Goal: Task Accomplishment & Management: Manage account settings

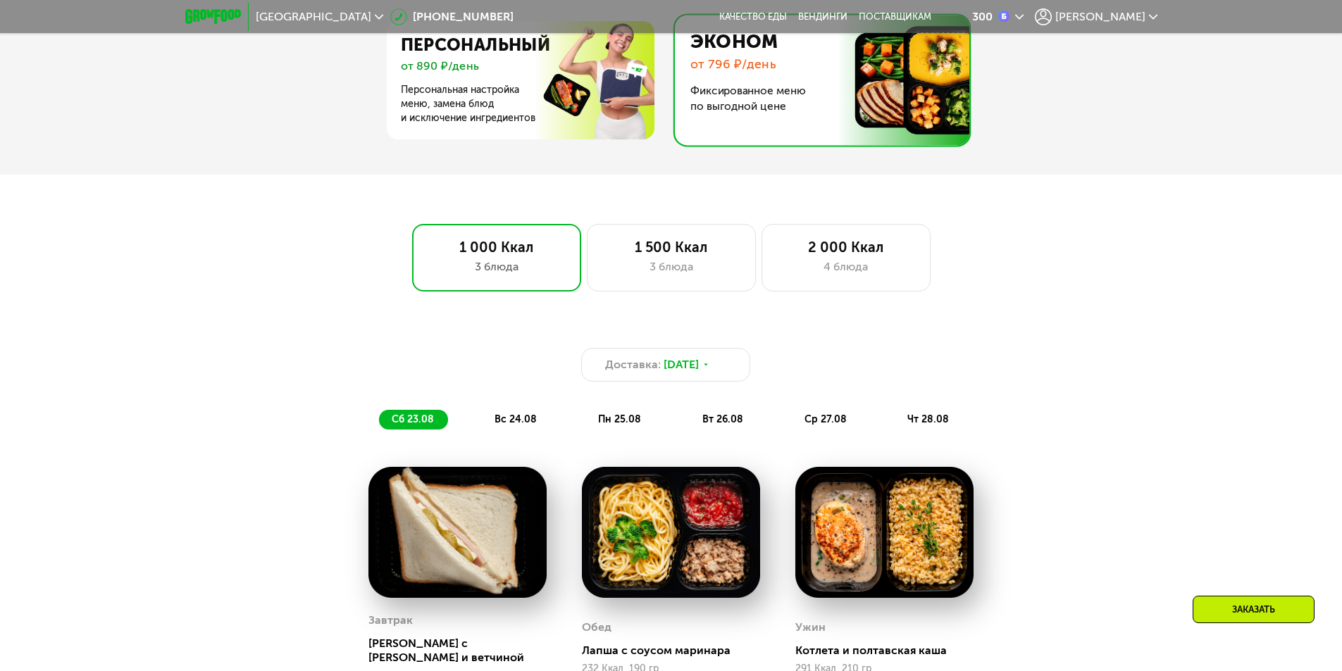
scroll to position [916, 0]
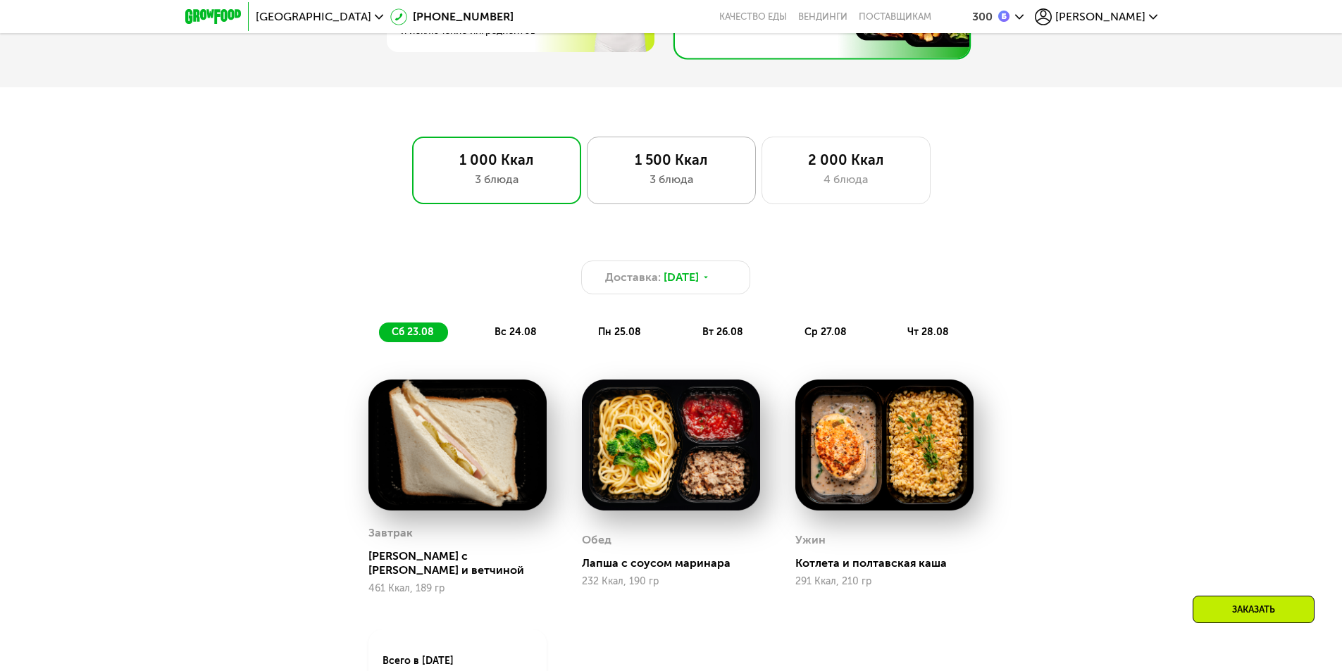
click at [762, 194] on div "1 500 Ккал 3 блюда" at bounding box center [846, 171] width 169 height 68
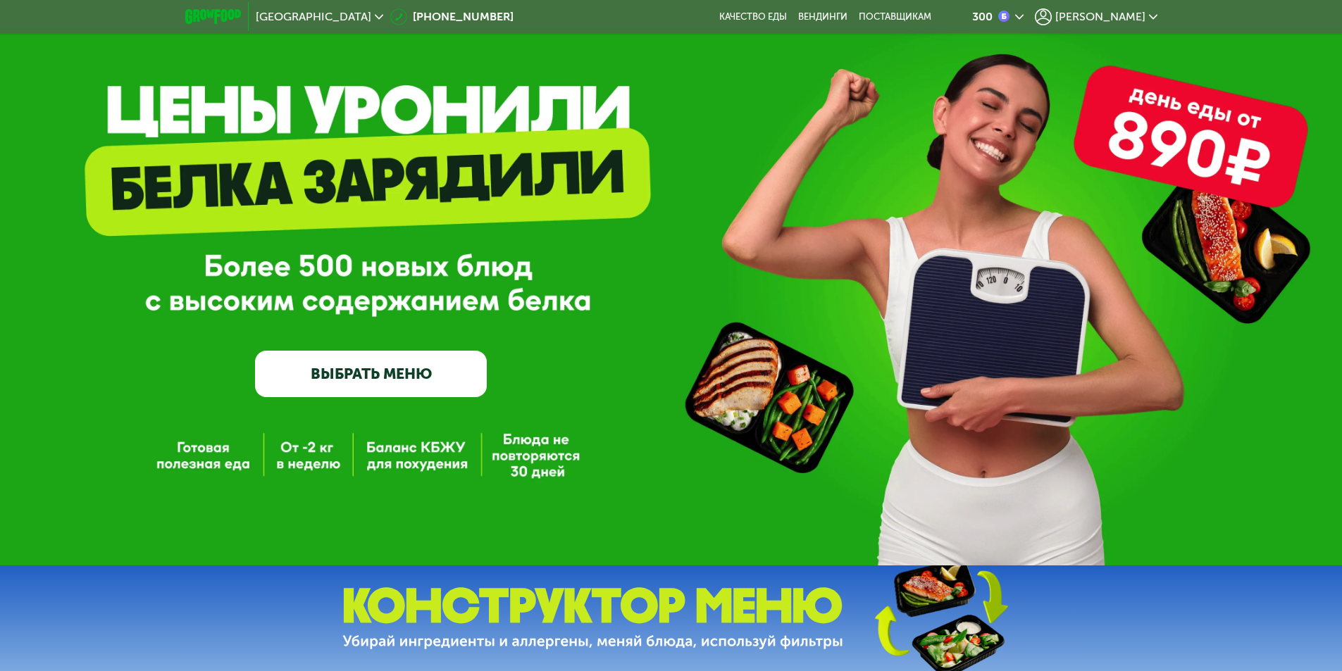
scroll to position [0, 0]
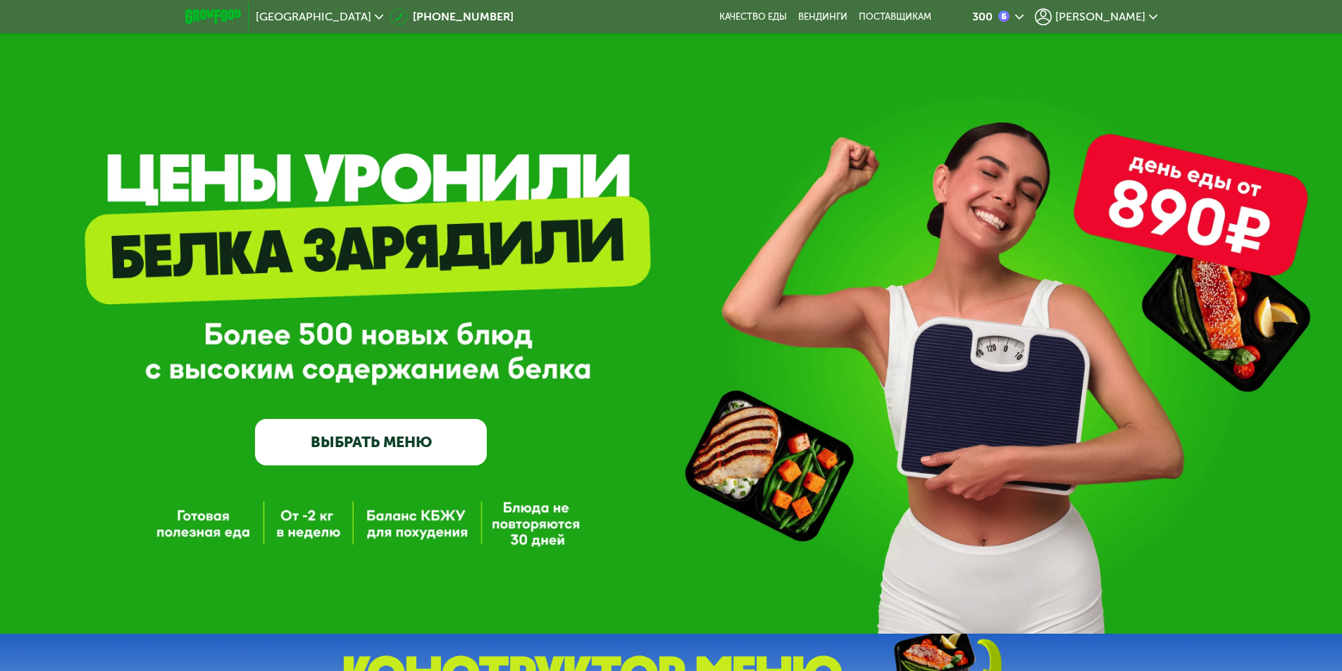
click at [411, 442] on link "ВЫБРАТЬ МЕНЮ" at bounding box center [371, 442] width 232 height 46
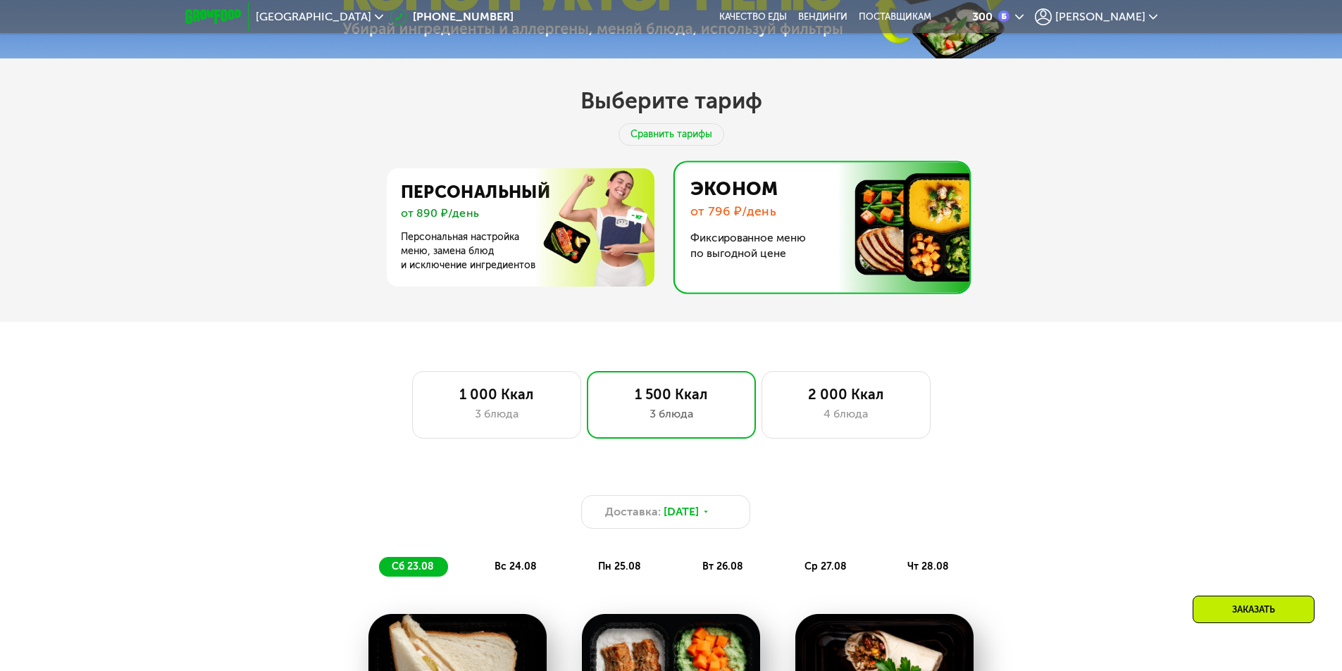
scroll to position [813, 0]
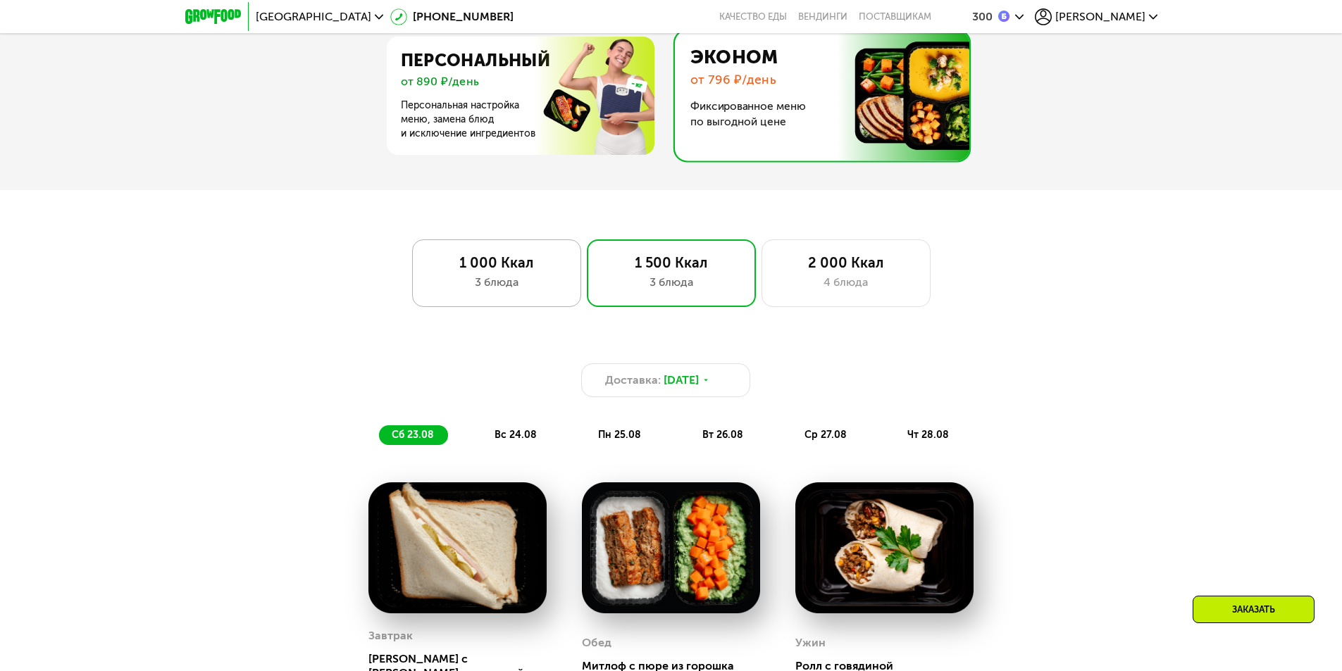
click at [587, 276] on div "1 000 Ккал 3 блюда" at bounding box center [671, 274] width 169 height 68
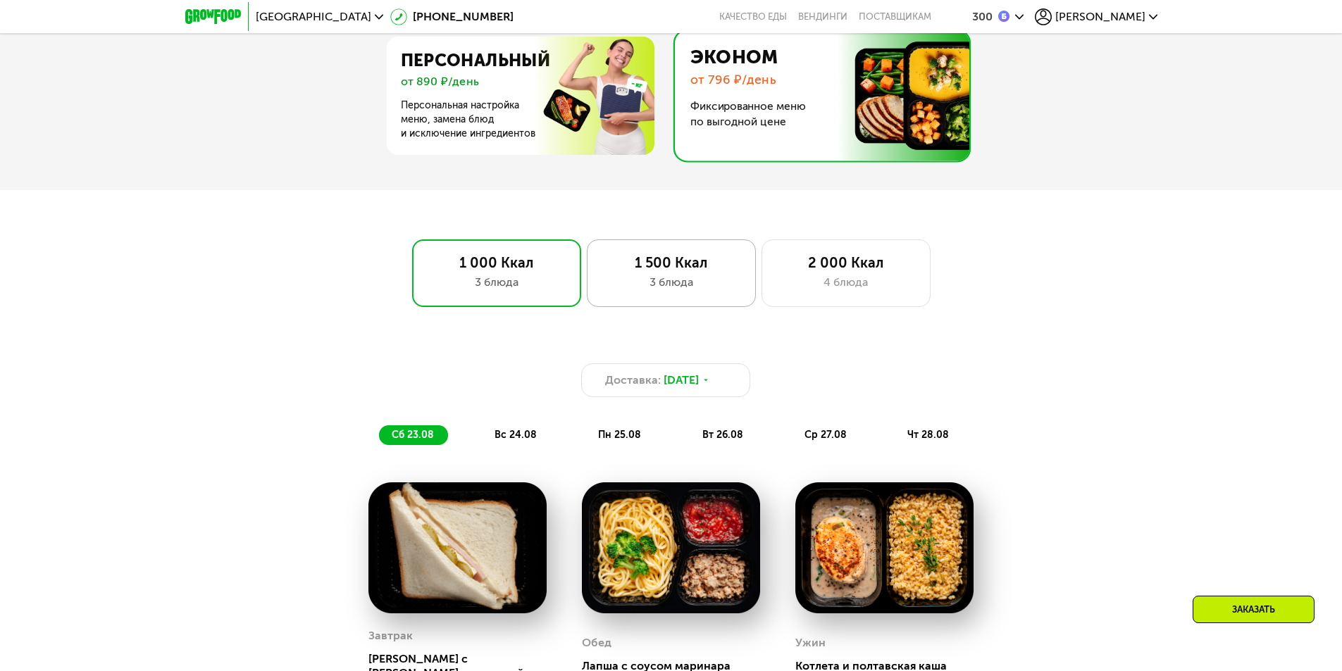
click at [643, 287] on div "3 блюда" at bounding box center [671, 282] width 139 height 17
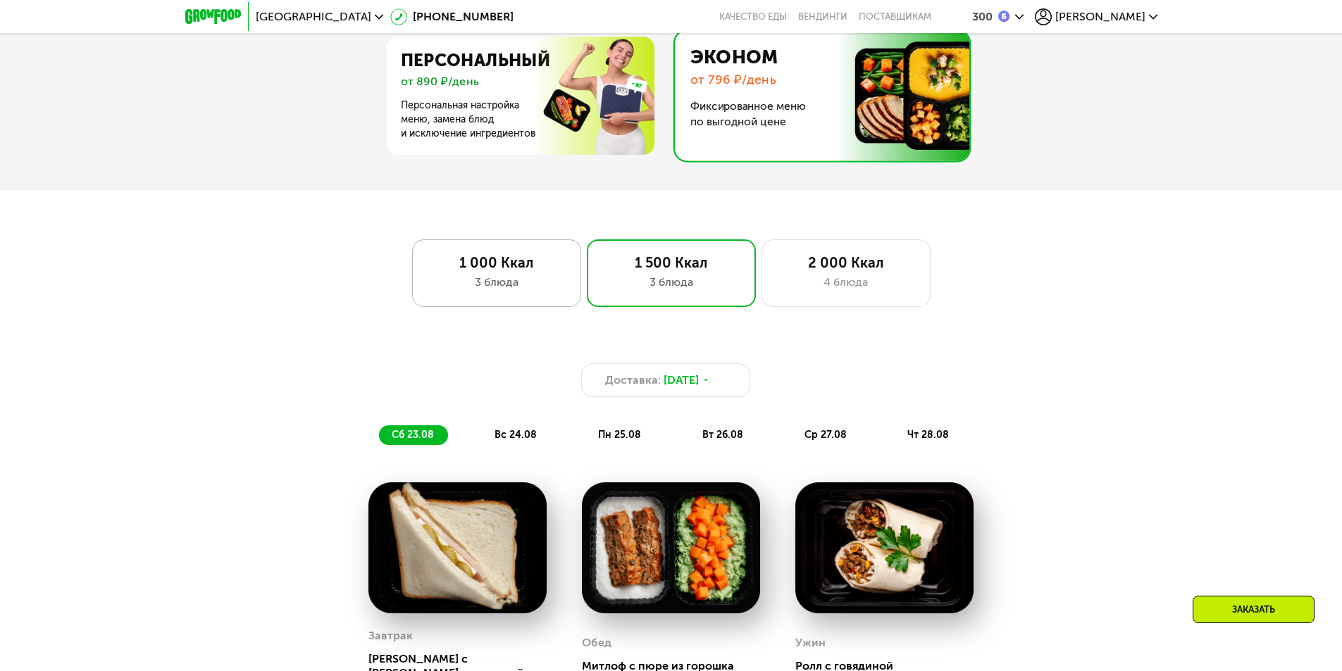
click at [516, 283] on div "3 блюда" at bounding box center [496, 282] width 139 height 17
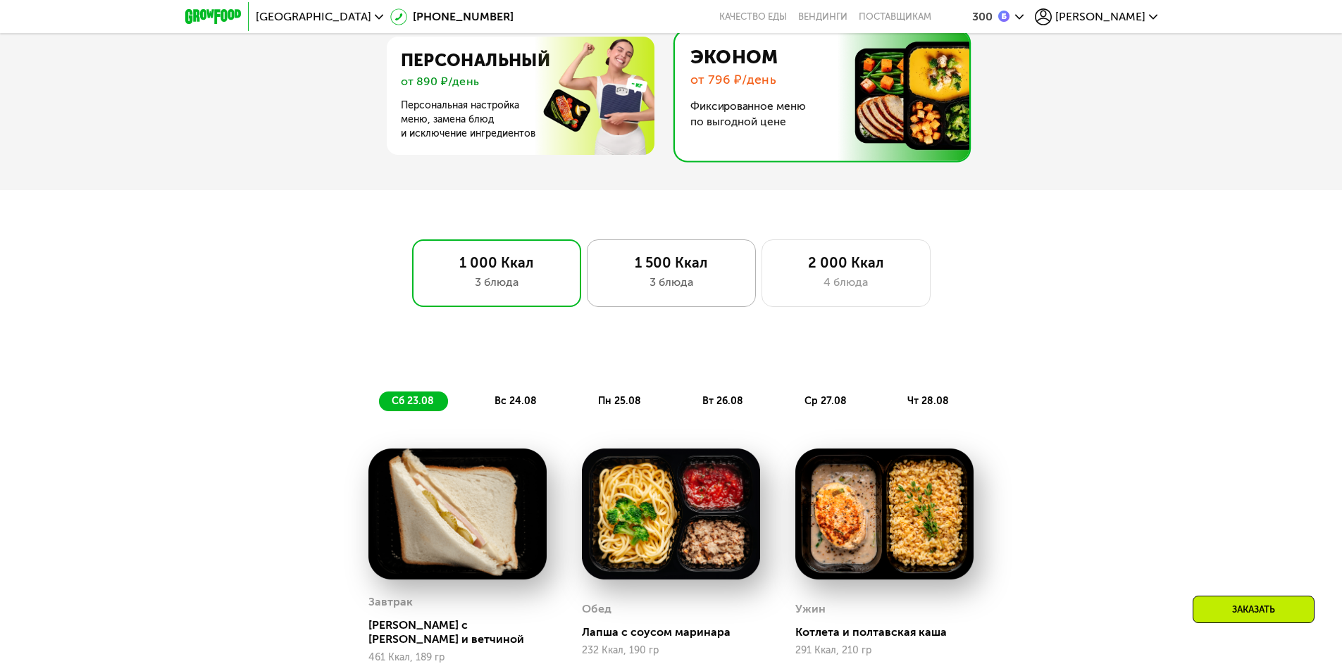
click at [677, 288] on div "3 блюда" at bounding box center [671, 282] width 139 height 17
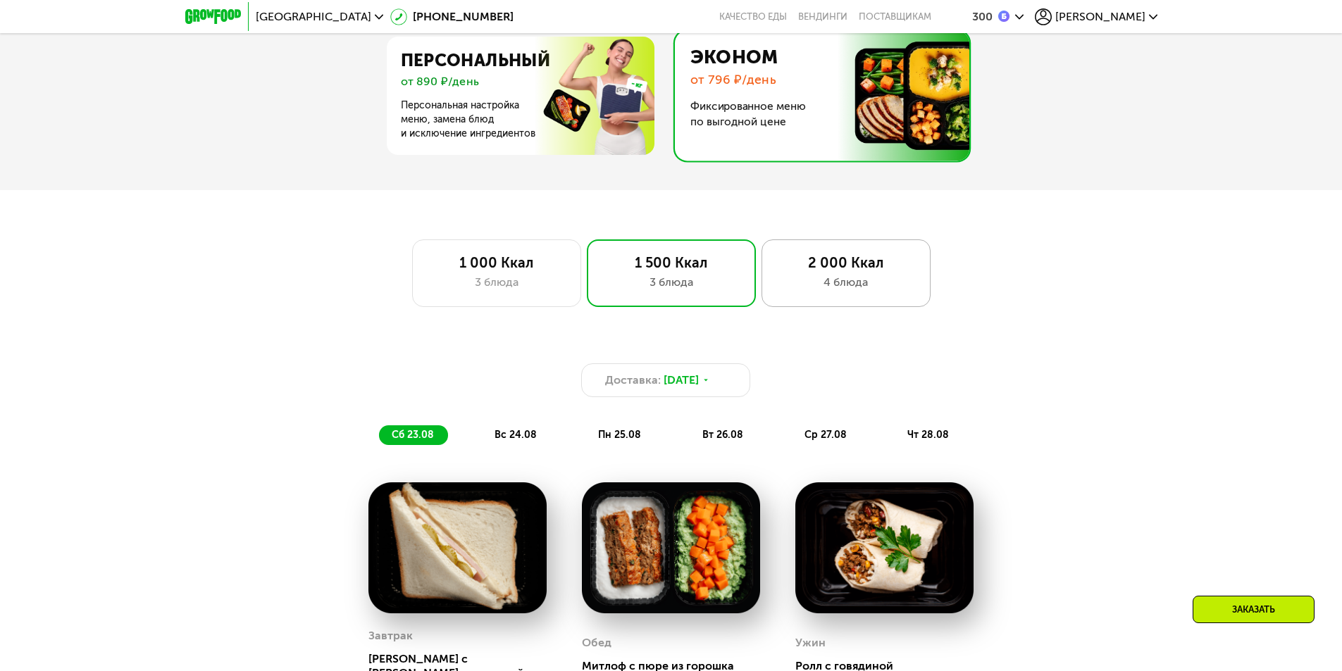
click at [874, 280] on div "4 блюда" at bounding box center [845, 282] width 139 height 17
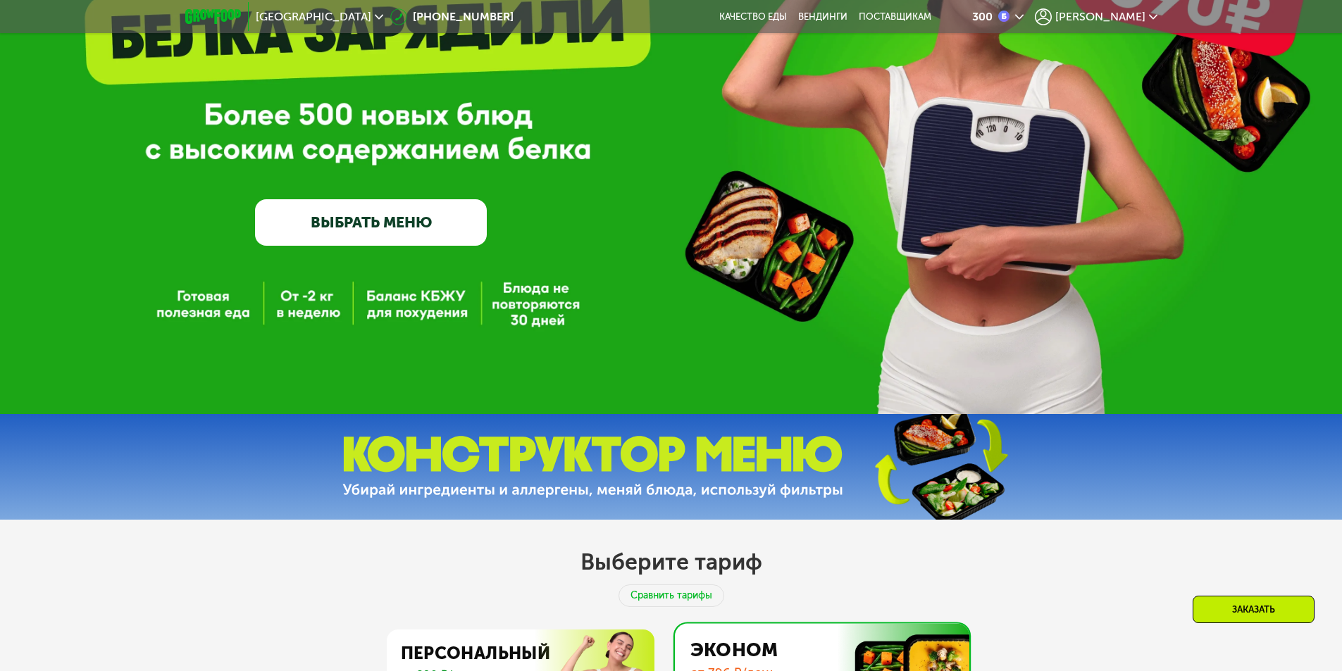
scroll to position [0, 0]
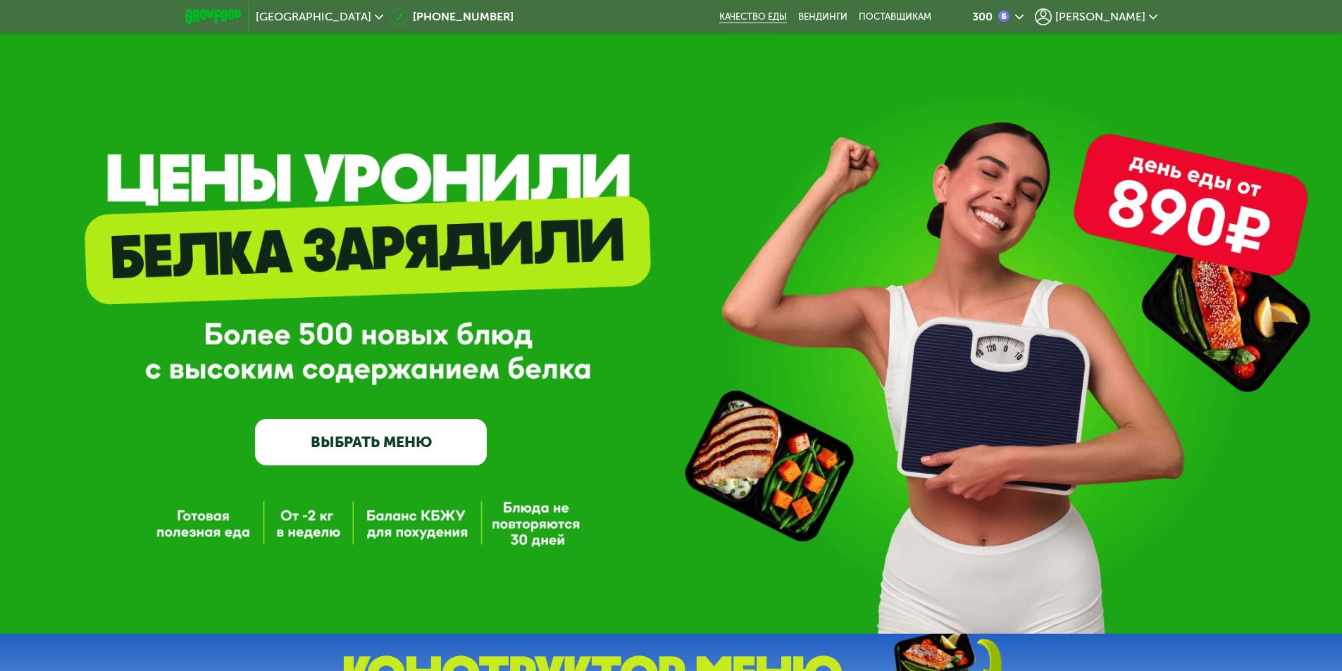
click at [787, 21] on link "Качество еды" at bounding box center [753, 16] width 68 height 11
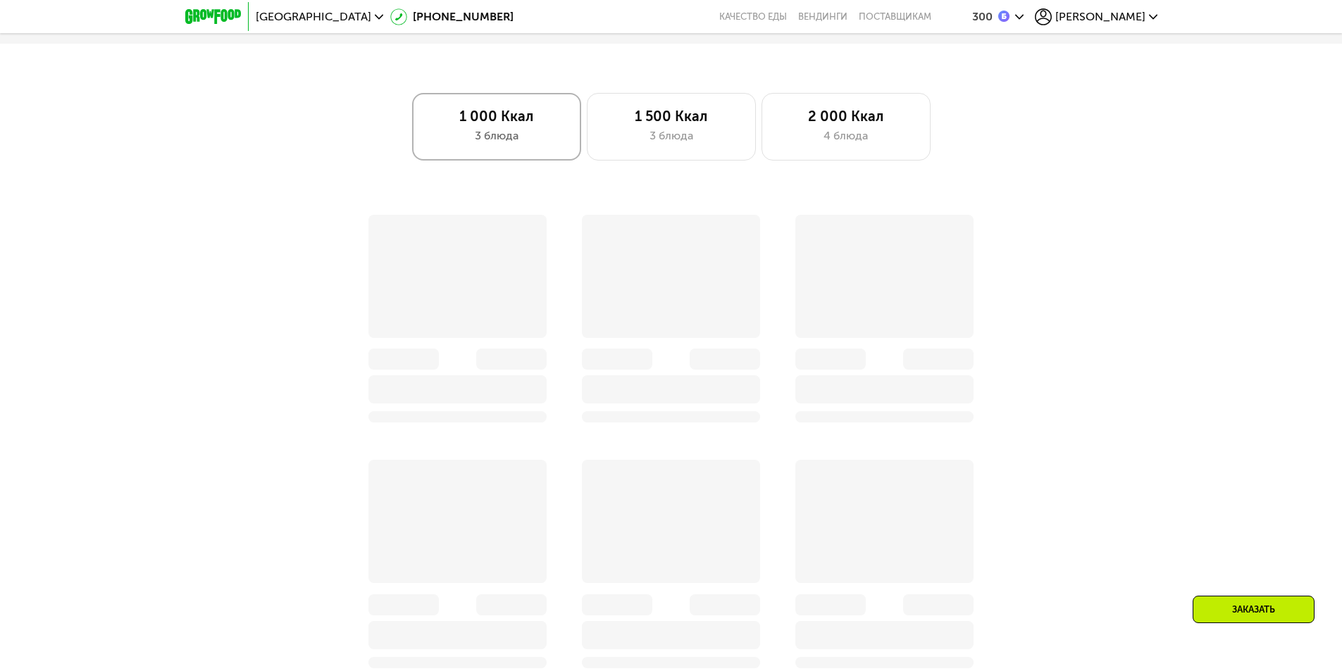
scroll to position [986, 0]
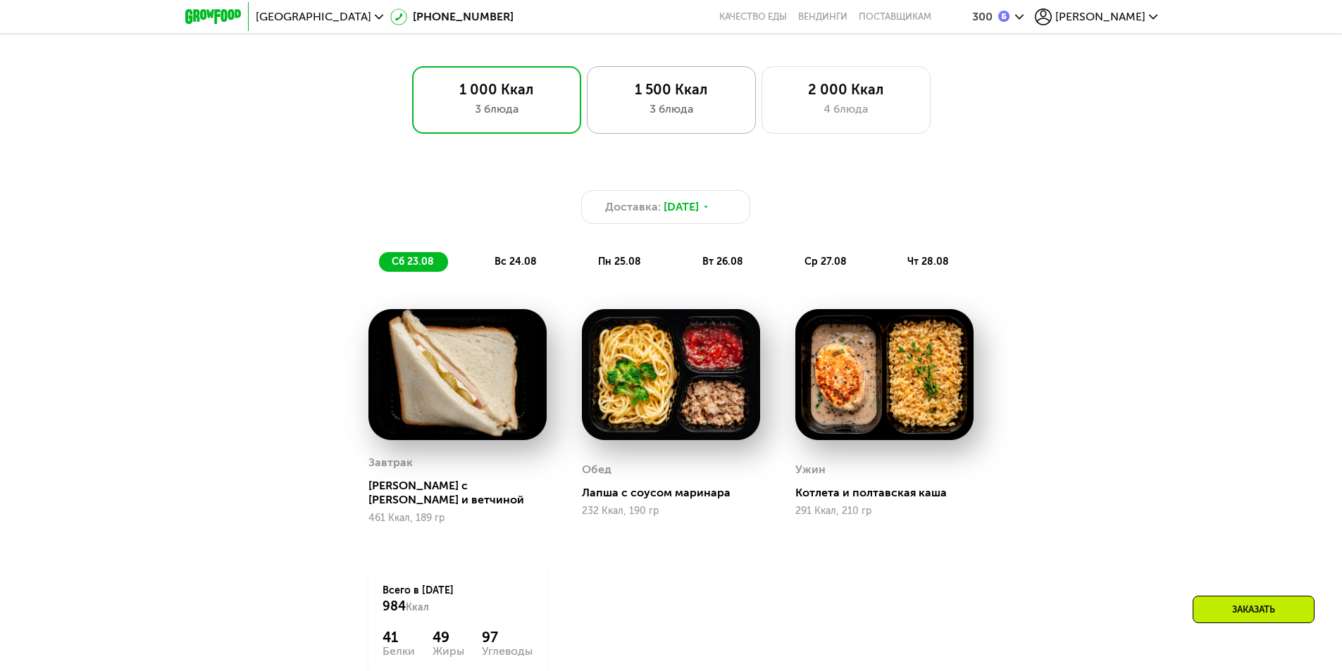
click at [665, 116] on div "3 блюда" at bounding box center [671, 109] width 139 height 17
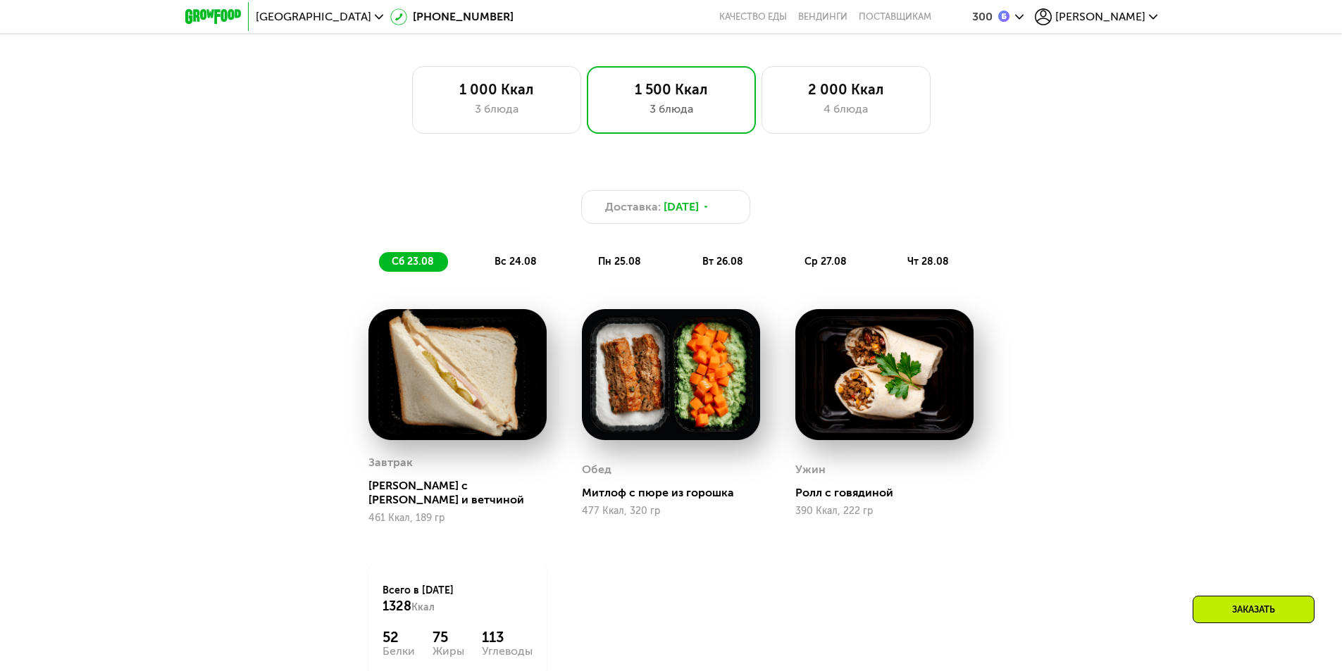
scroll to position [1268, 0]
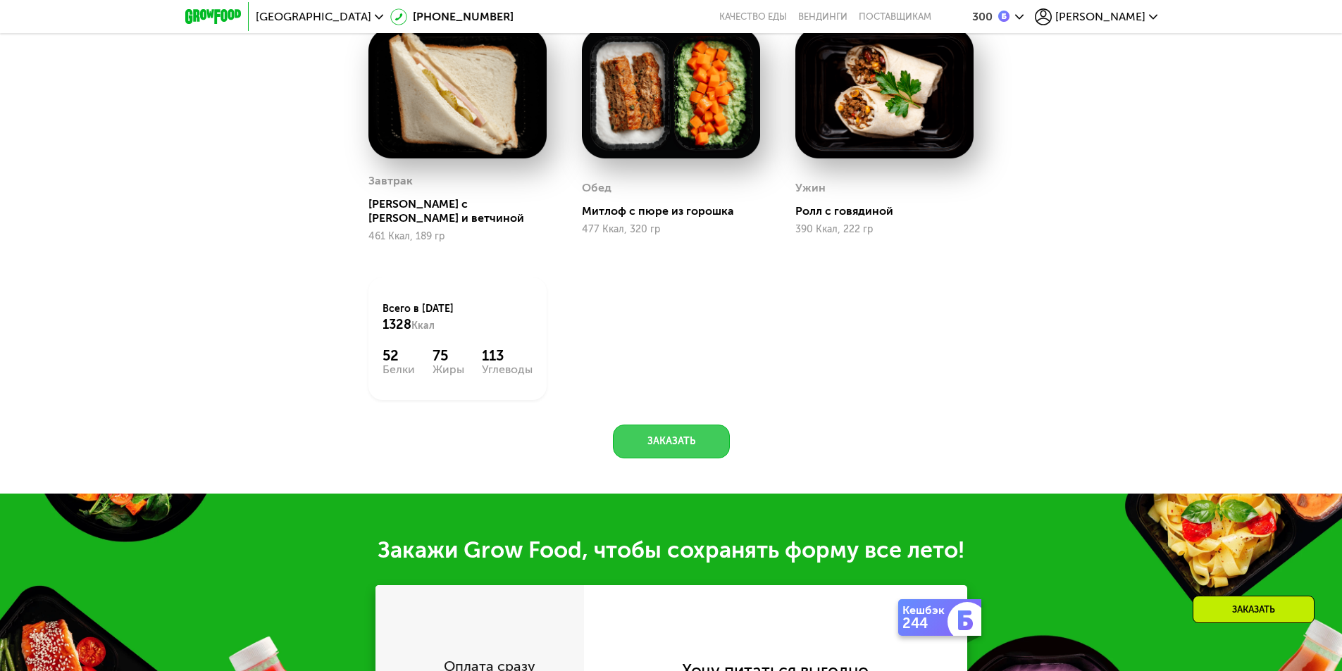
click at [686, 439] on button "Заказать" at bounding box center [671, 442] width 117 height 34
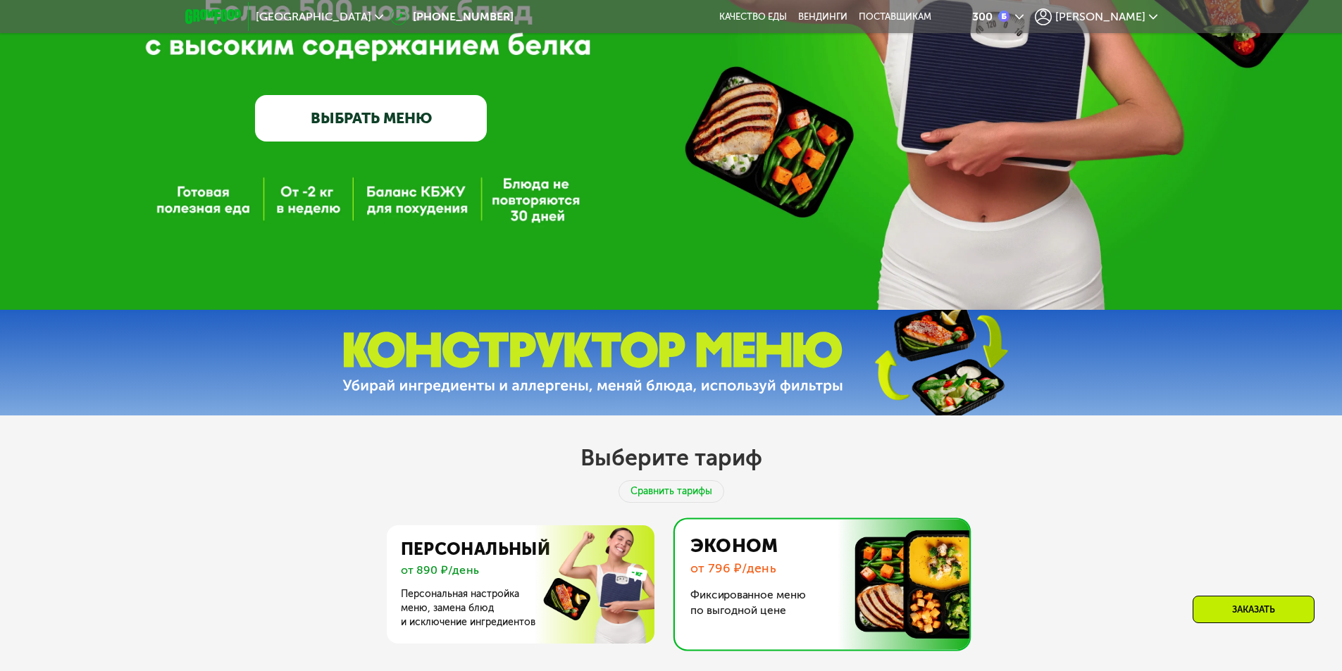
scroll to position [273, 0]
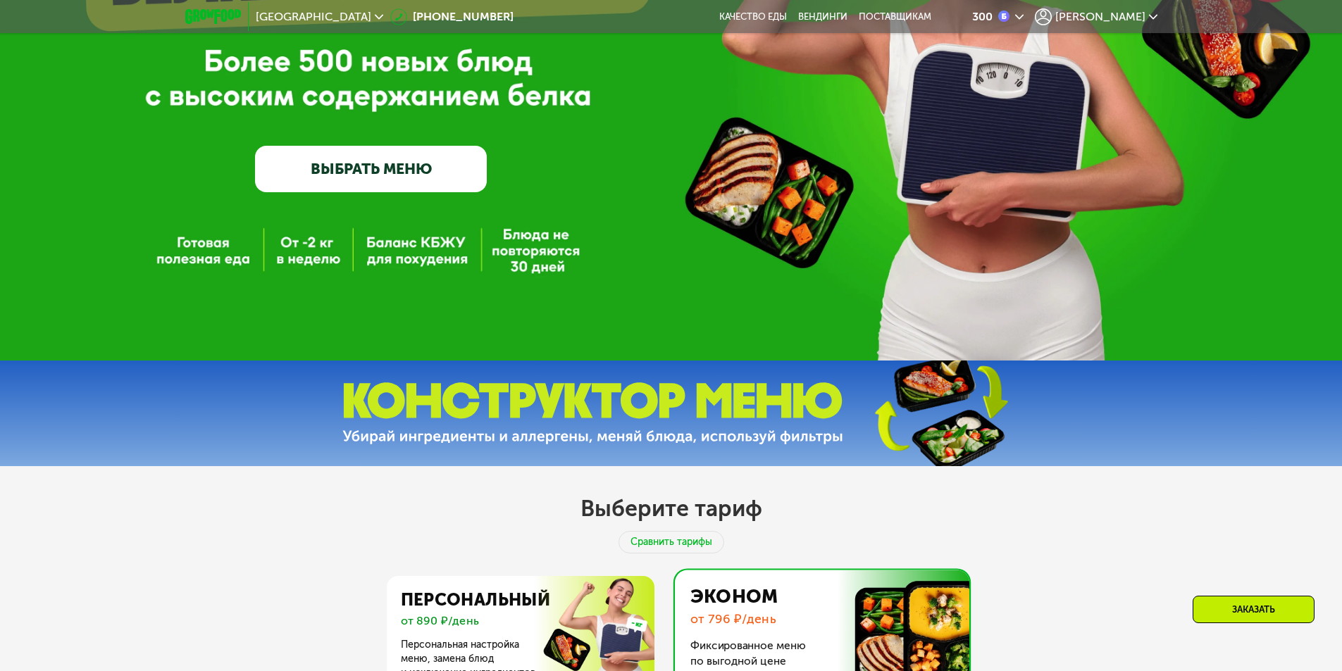
click at [1134, 14] on span "[PERSON_NAME]" at bounding box center [1100, 16] width 90 height 11
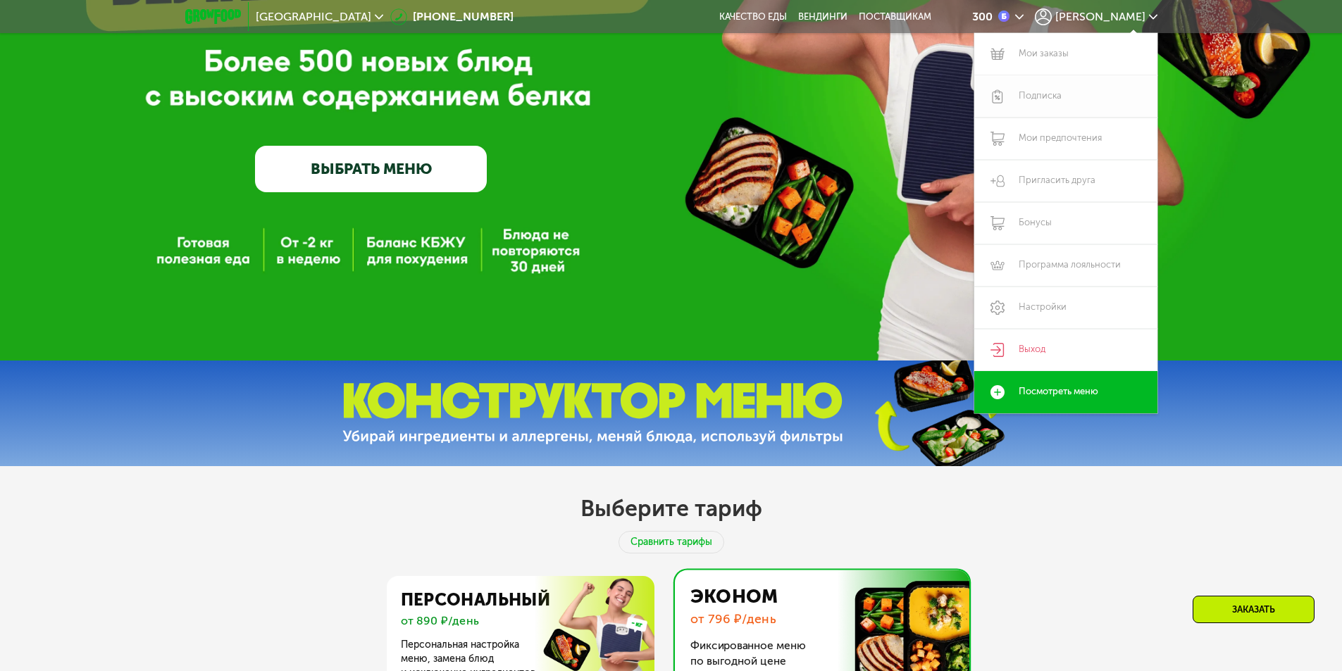
click at [1054, 94] on link "Подписка" at bounding box center [1065, 96] width 183 height 42
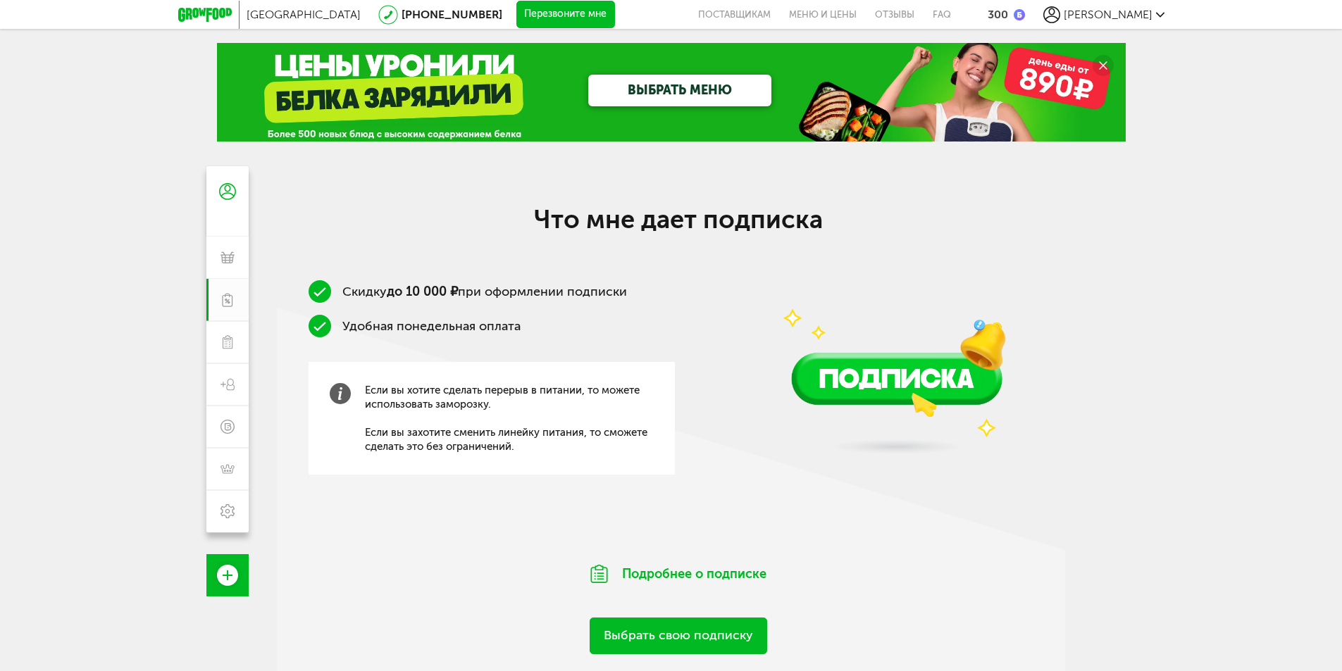
click at [1115, 23] on div "[PERSON_NAME]" at bounding box center [1103, 14] width 121 height 17
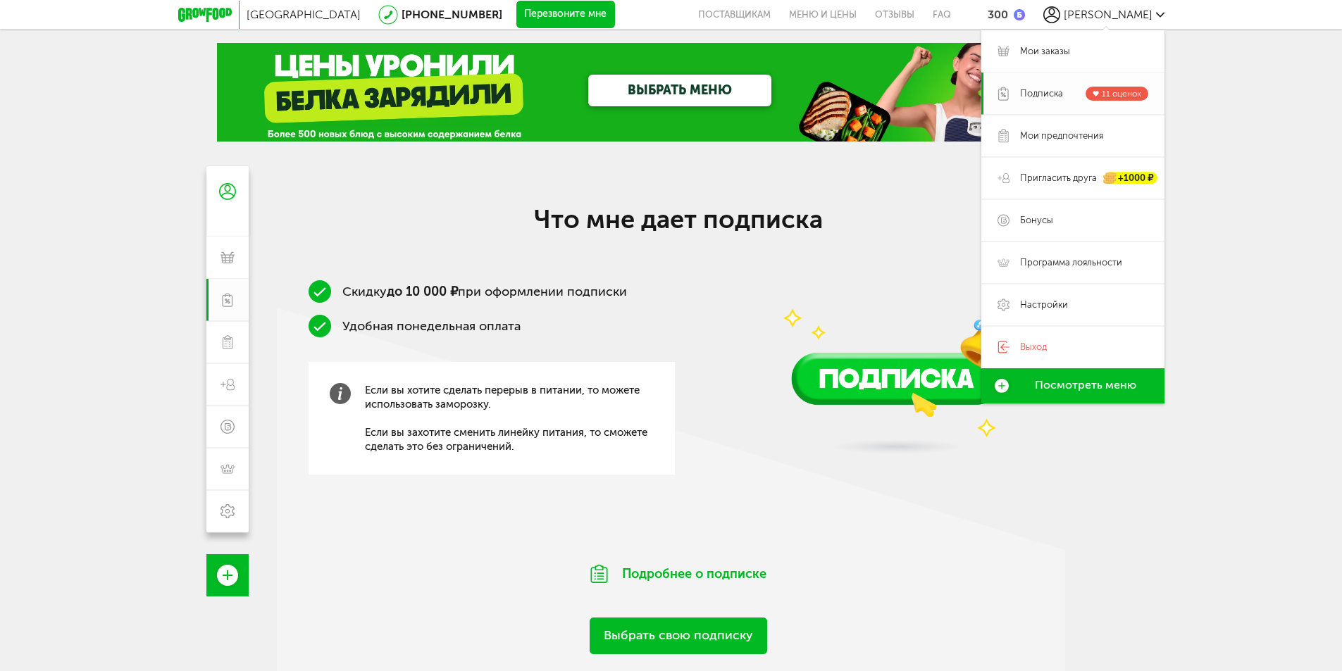
click at [1041, 89] on span "Подписка" at bounding box center [1041, 93] width 43 height 13
click at [1046, 59] on link "Мои заказы" at bounding box center [1072, 51] width 183 height 42
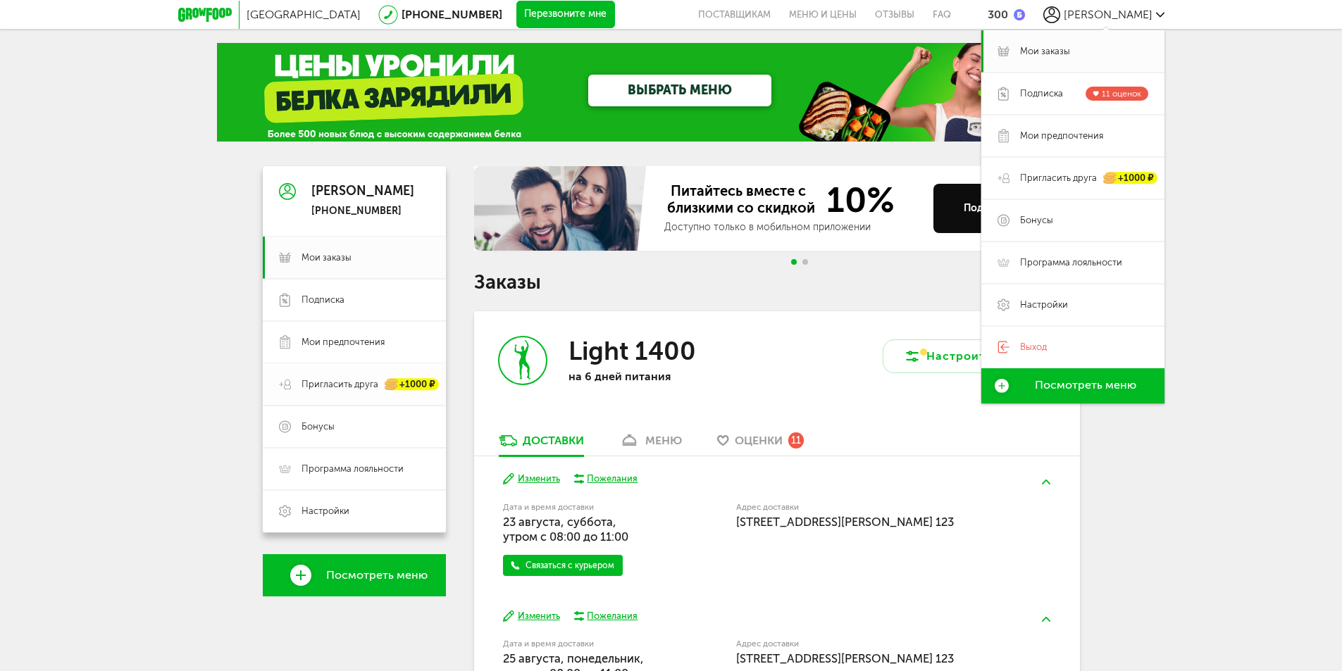
click at [324, 375] on link "Пригласить друга +1000 ₽" at bounding box center [354, 385] width 183 height 42
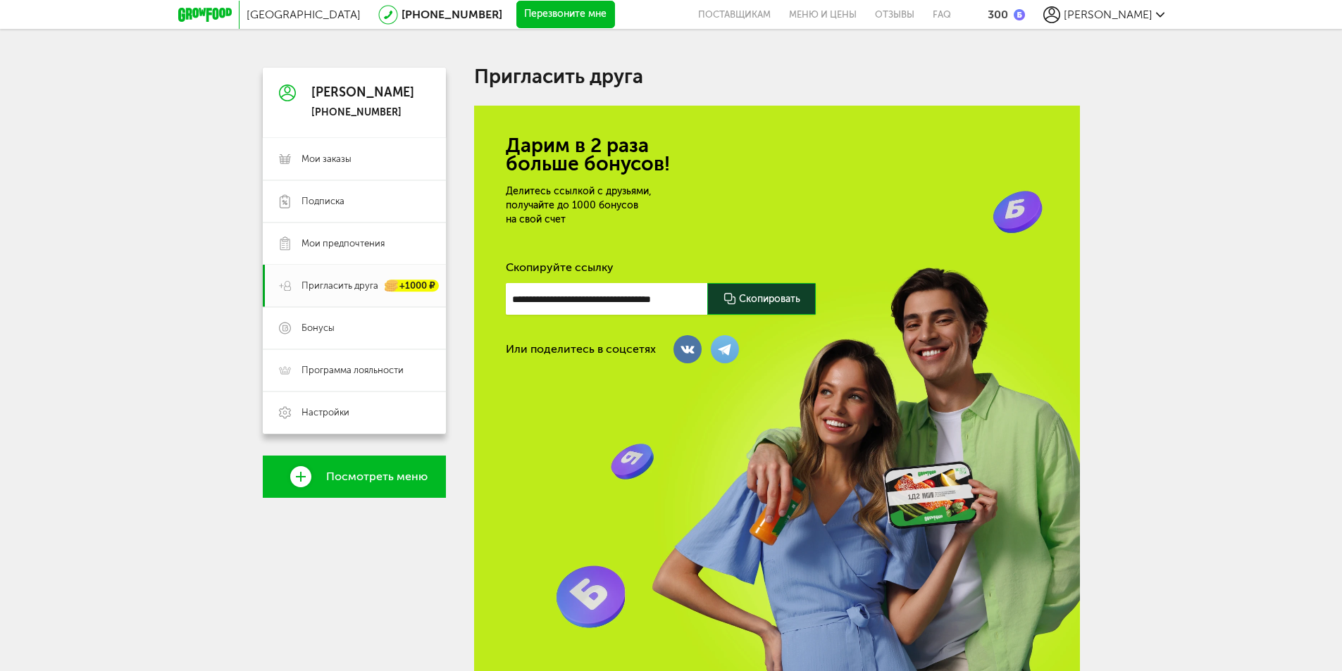
click at [792, 300] on div at bounding box center [761, 299] width 108 height 32
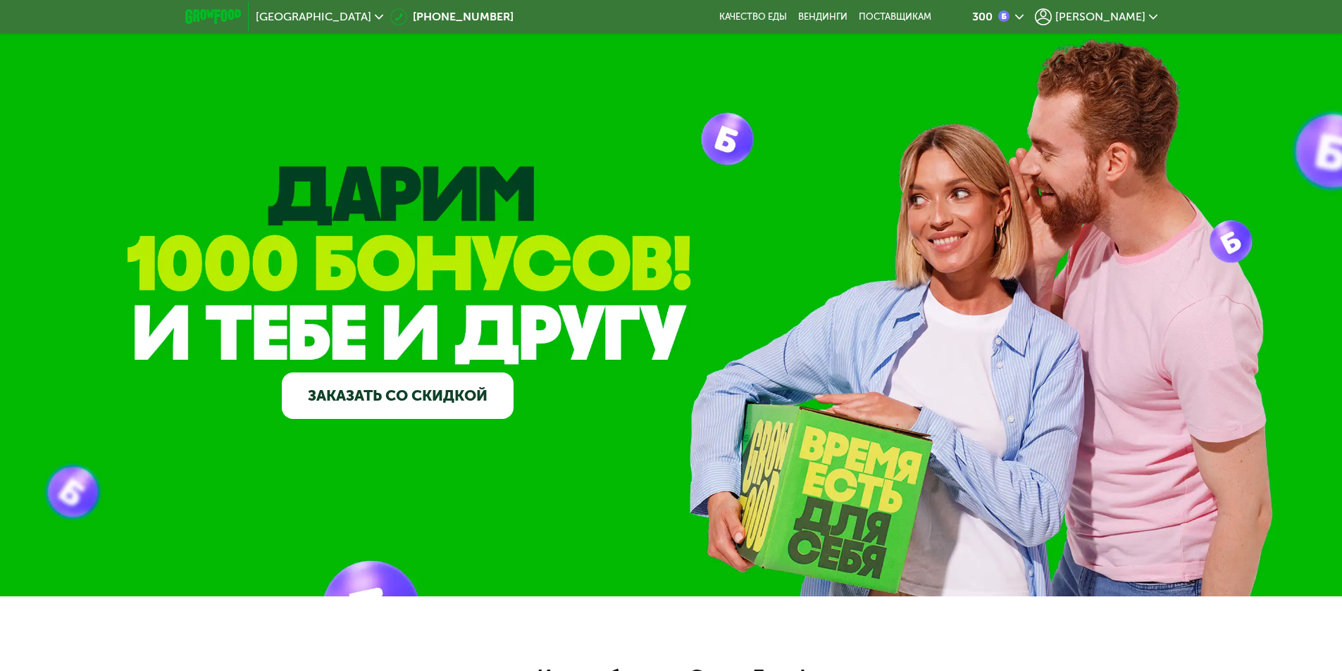
click at [1133, 18] on span "[PERSON_NAME]" at bounding box center [1100, 16] width 90 height 11
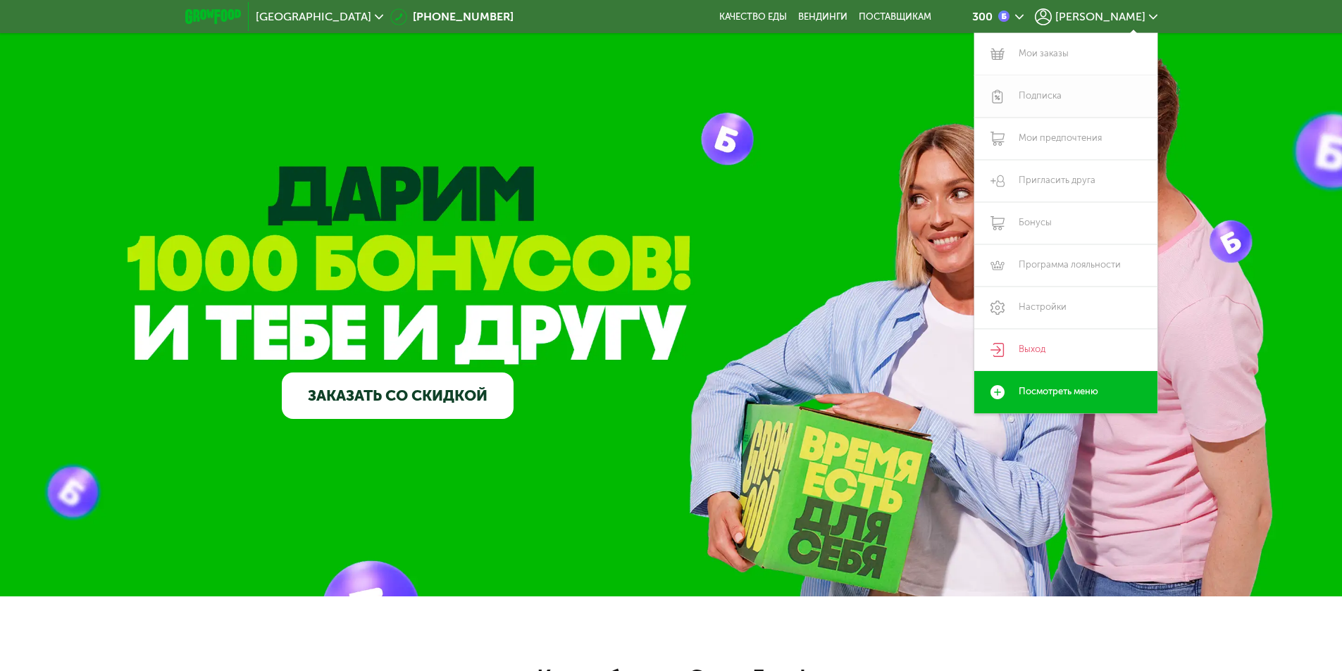
click at [1037, 98] on link "Подписка" at bounding box center [1065, 96] width 183 height 42
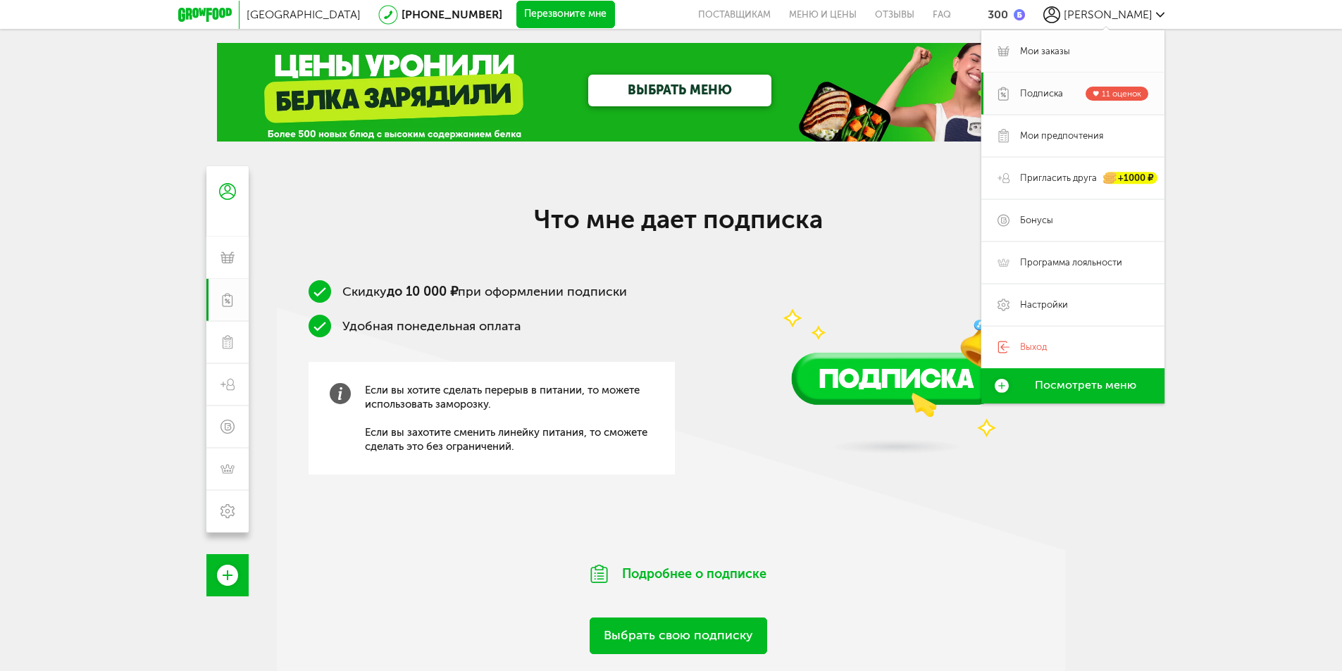
click at [1059, 50] on span "Мои заказы" at bounding box center [1045, 51] width 50 height 13
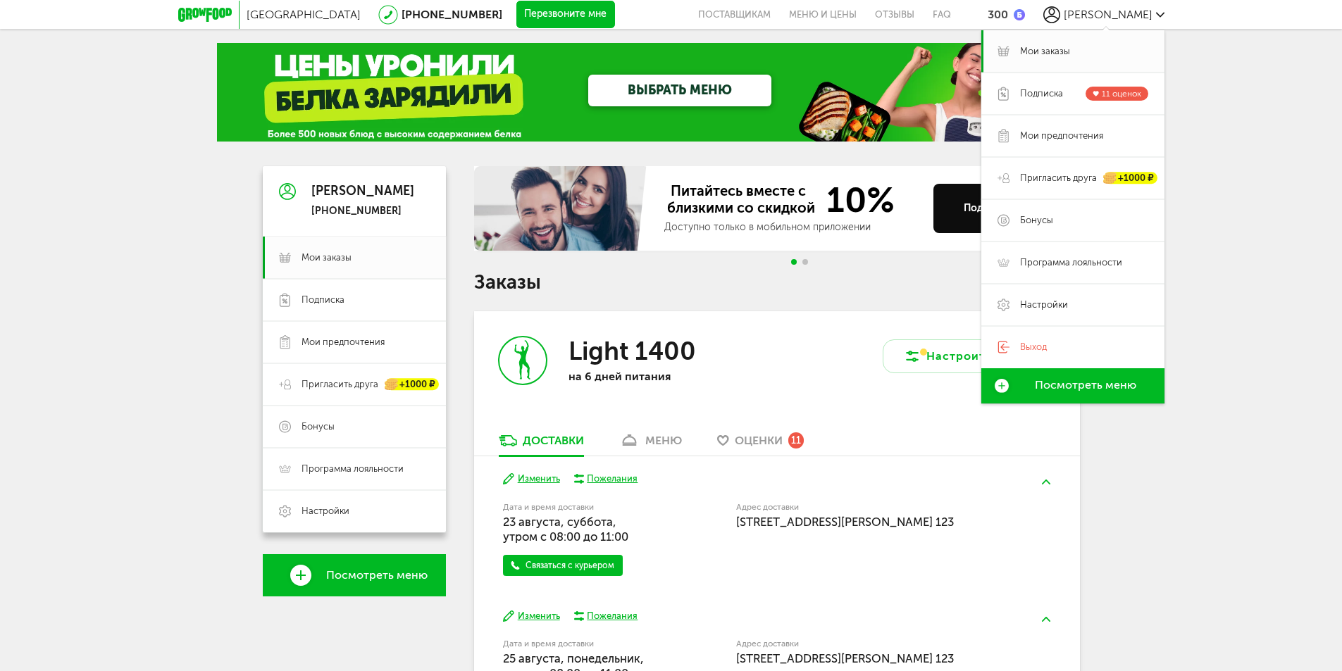
drag, startPoint x: 132, startPoint y: 388, endPoint x: 139, endPoint y: 381, distance: 10.0
click at [135, 385] on div "Москва 8 (800) 555-21-78 Перезвоните мне поставщикам Меню и цены Отзывы FAQ 300…" at bounding box center [671, 654] width 1342 height 1309
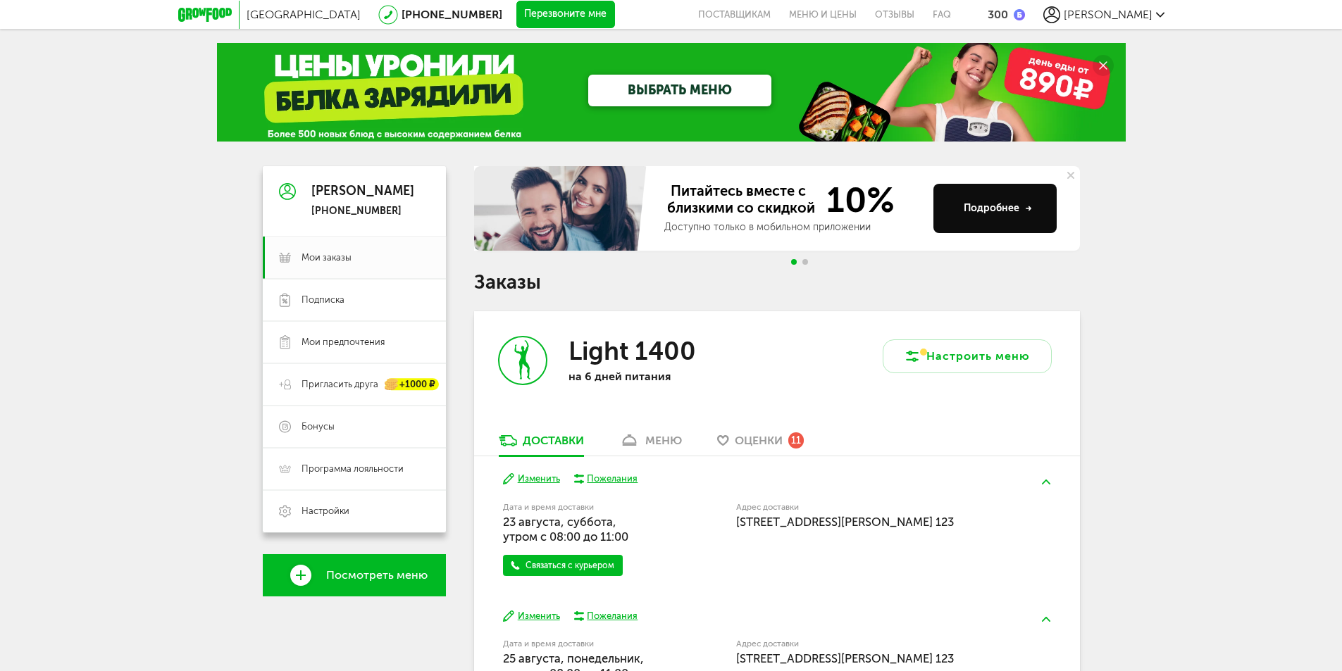
click at [493, 353] on div "Light 1400 на 6 дней питания" at bounding box center [625, 372] width 303 height 122
click at [522, 355] on use at bounding box center [523, 359] width 16 height 39
click at [346, 261] on span "Мои заказы" at bounding box center [327, 258] width 50 height 13
click at [685, 430] on div "Light 1400 на 6 дней питания" at bounding box center [625, 372] width 303 height 122
click at [677, 436] on div "меню" at bounding box center [663, 440] width 37 height 13
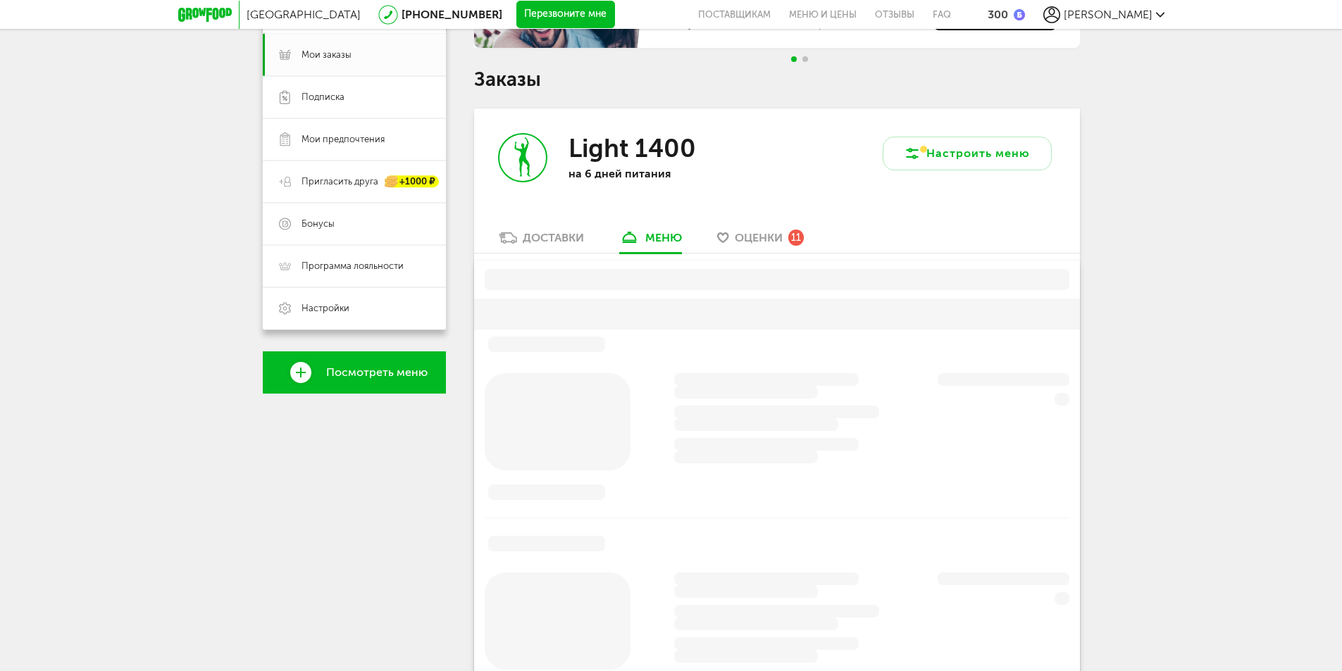
scroll to position [276, 0]
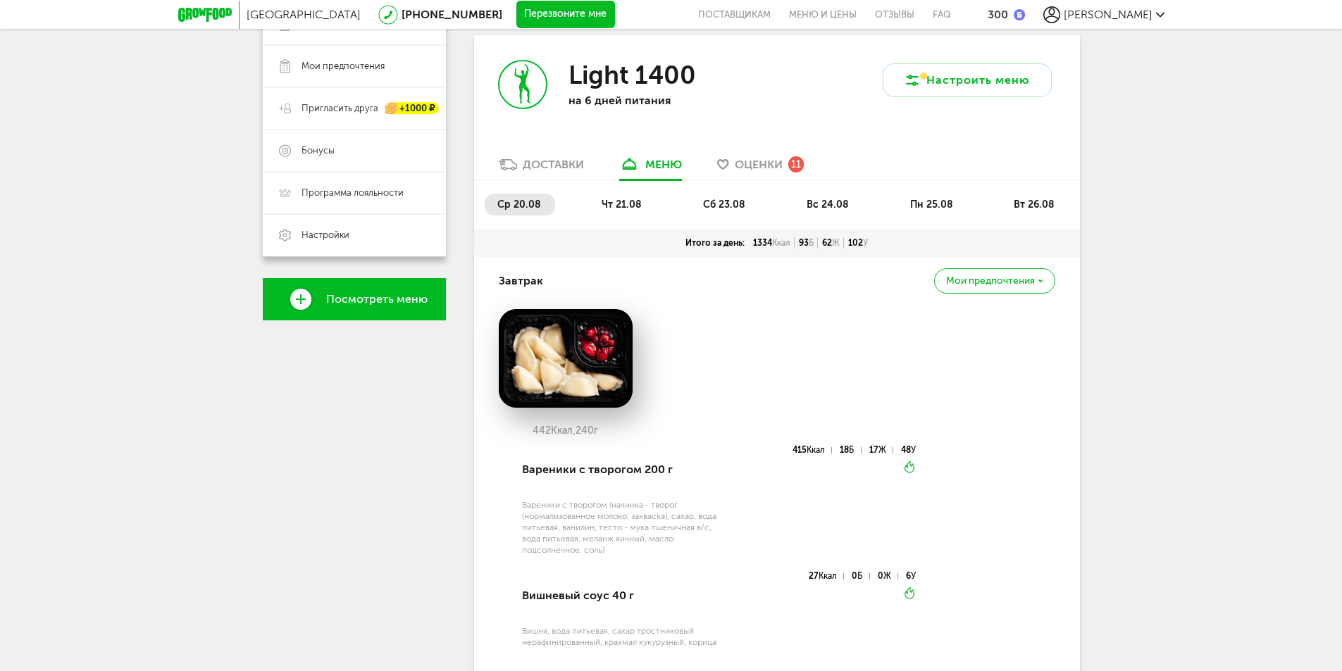
click at [733, 204] on span "сб 23.08" at bounding box center [724, 205] width 42 height 12
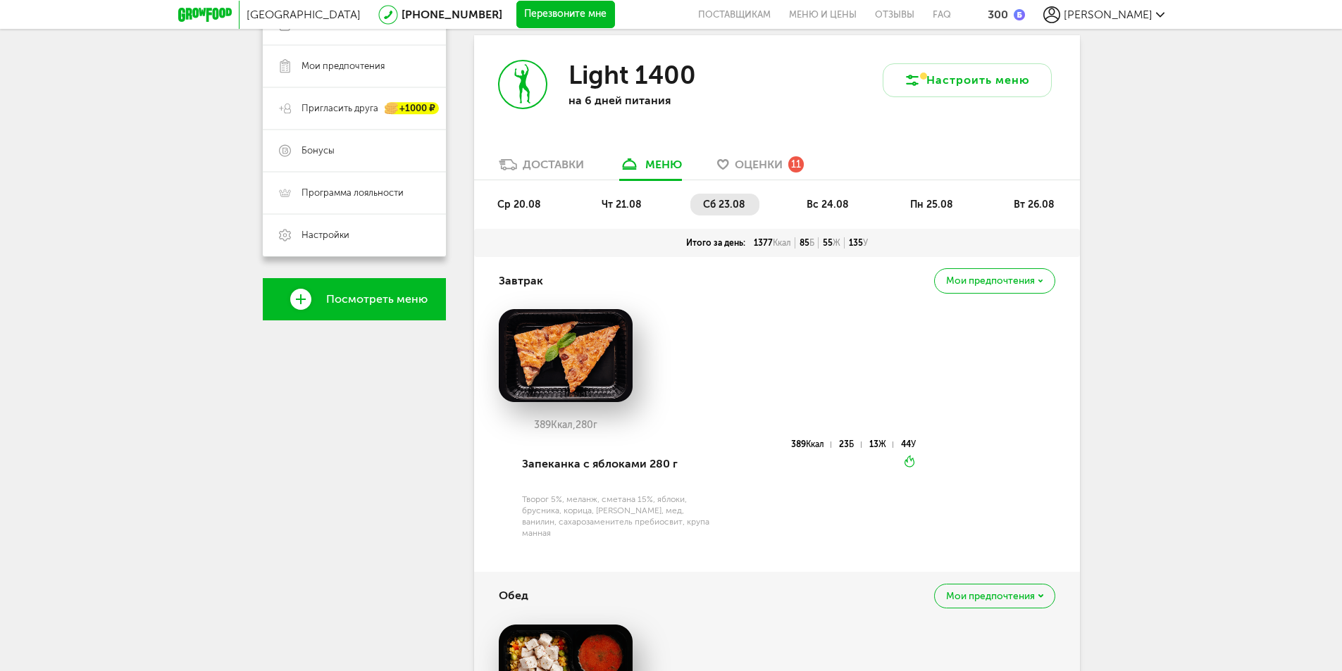
click at [624, 201] on span "чт 21.08" at bounding box center [622, 205] width 40 height 12
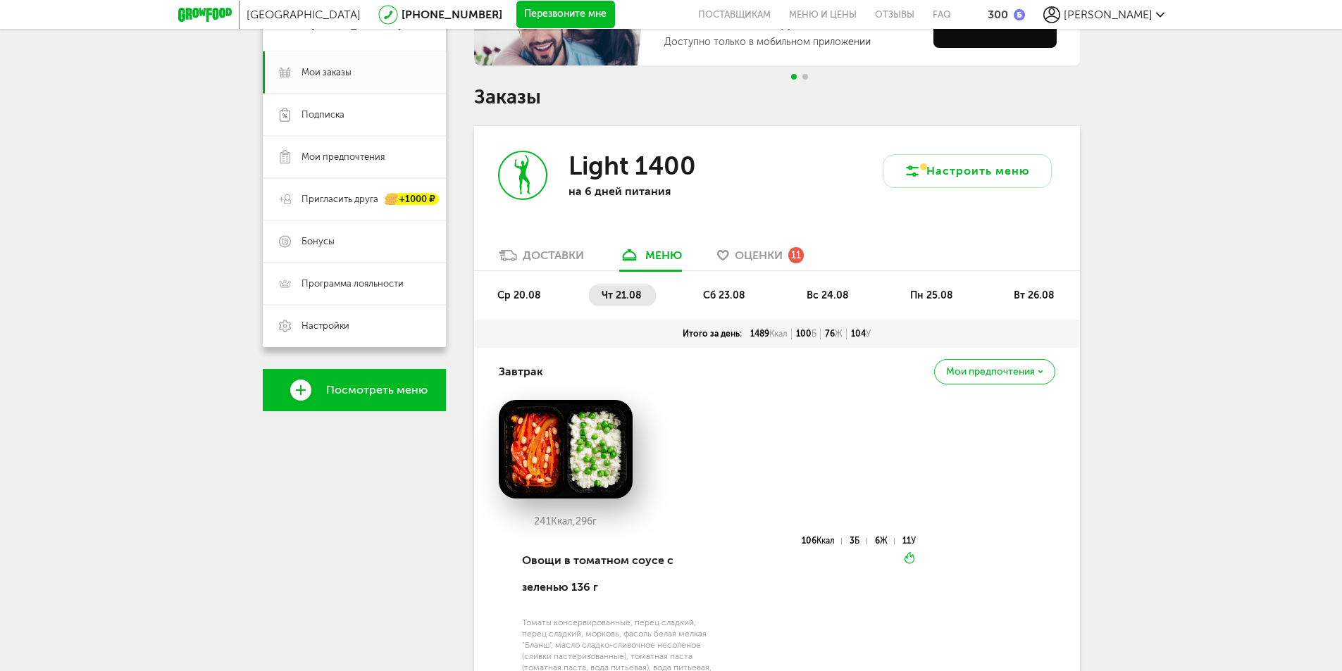
scroll to position [65, 0]
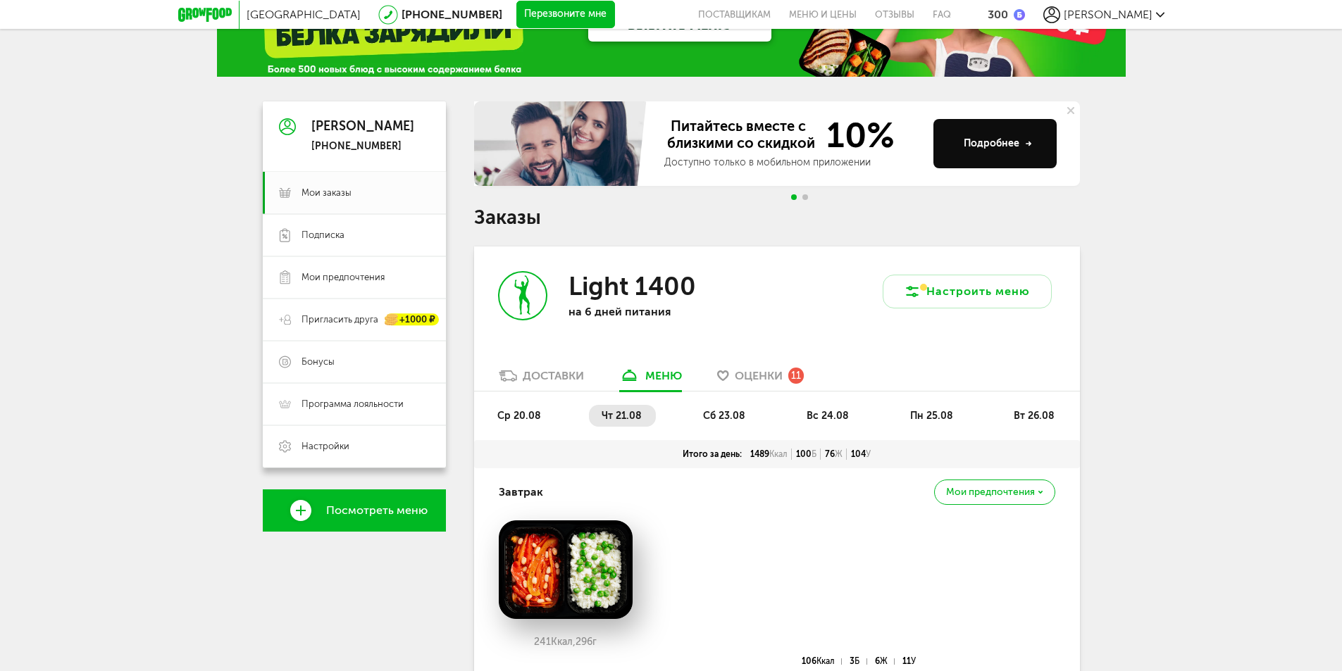
click at [719, 405] on li "сб 23.08" at bounding box center [724, 416] width 69 height 22
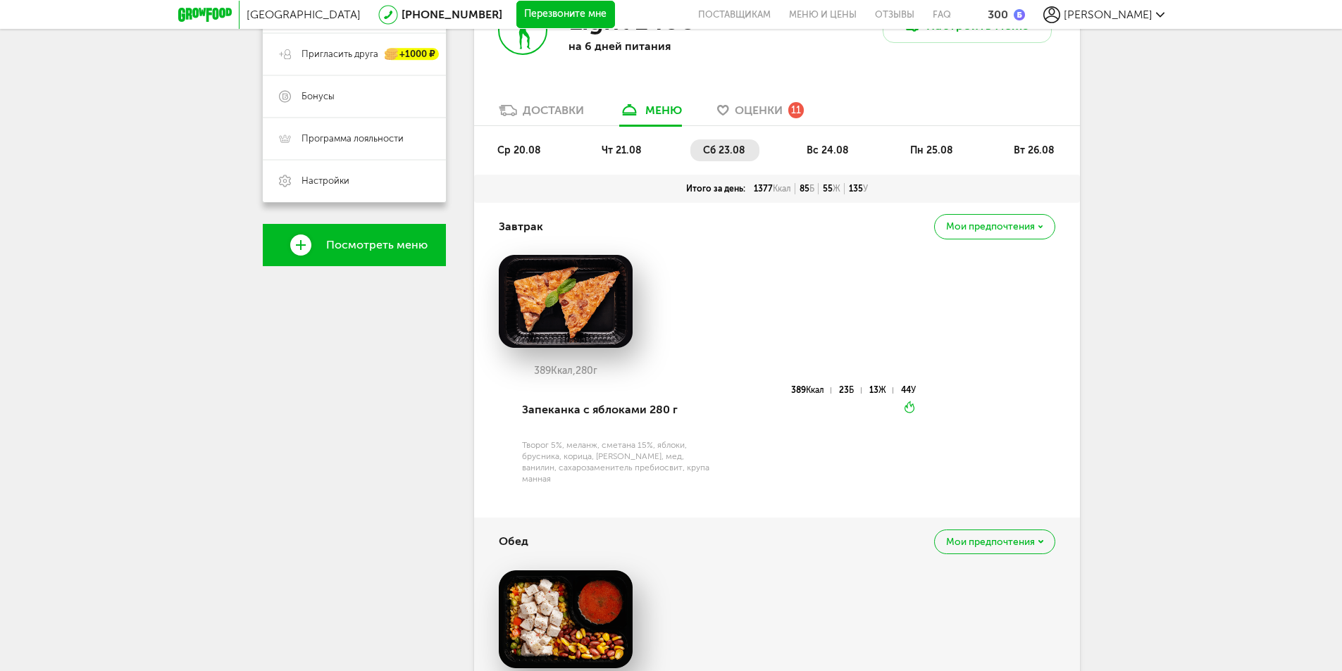
scroll to position [206, 0]
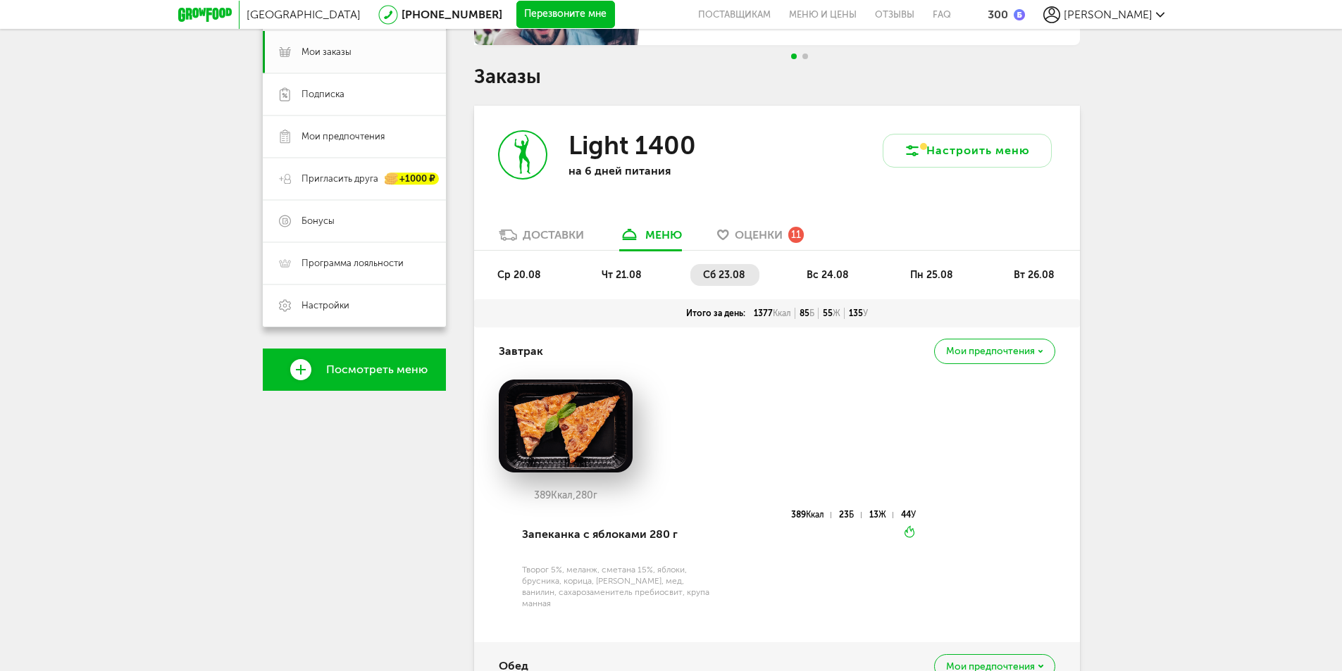
click at [854, 266] on li "вс 24.08" at bounding box center [828, 275] width 69 height 22
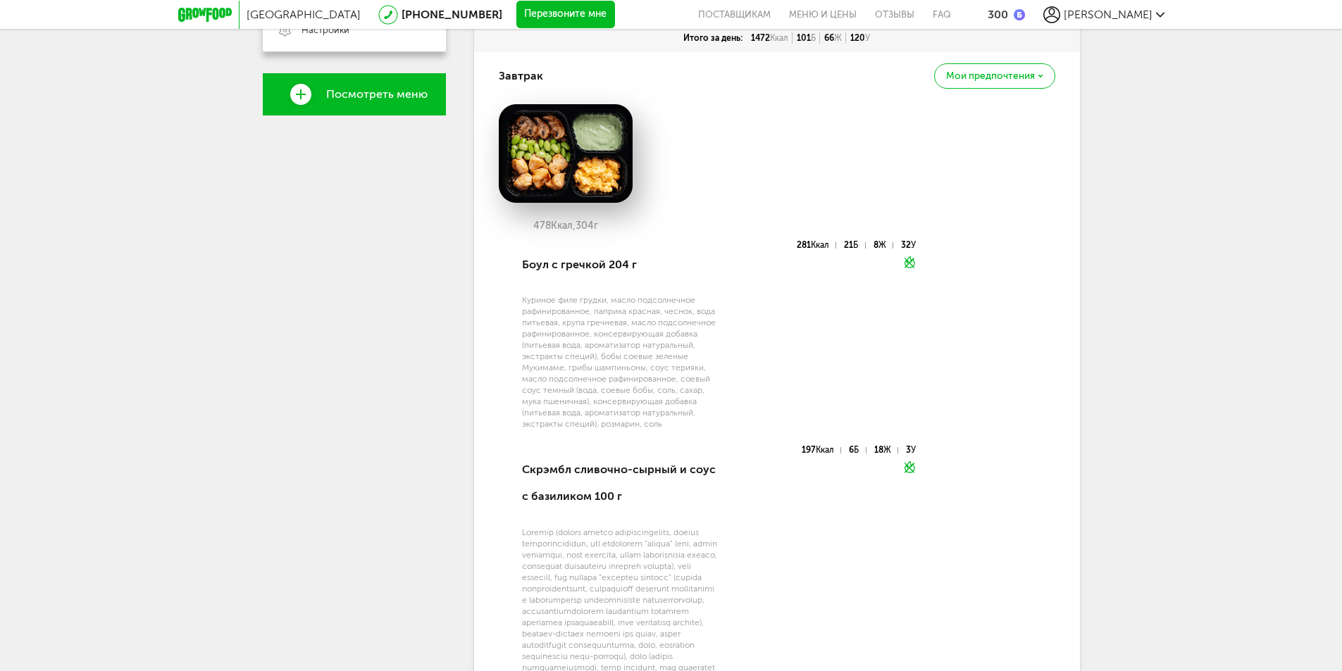
scroll to position [0, 0]
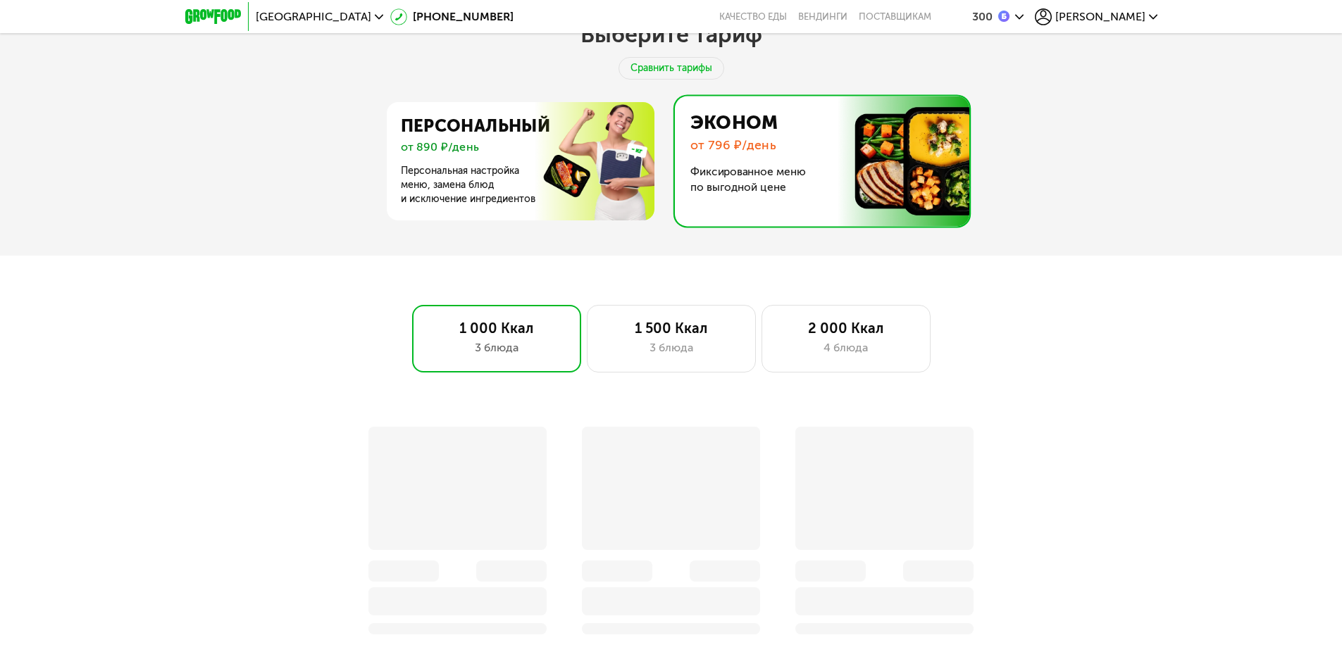
scroll to position [1057, 0]
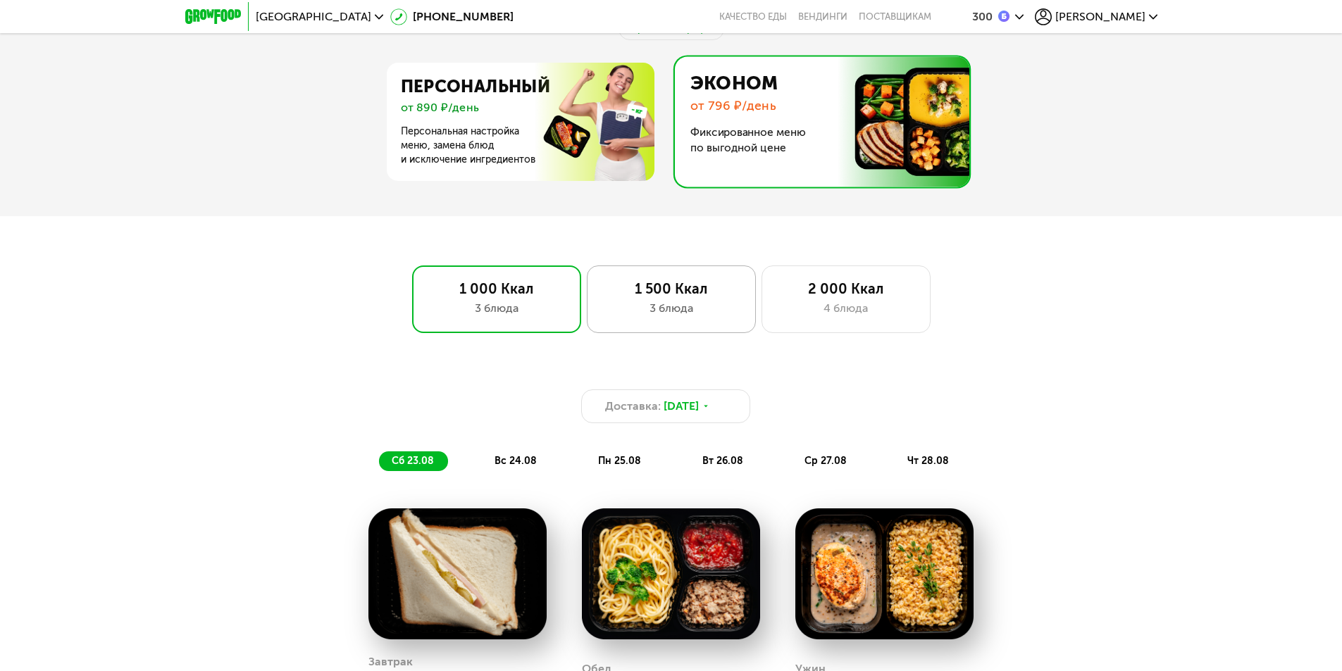
click at [697, 317] on div "3 блюда" at bounding box center [671, 308] width 139 height 17
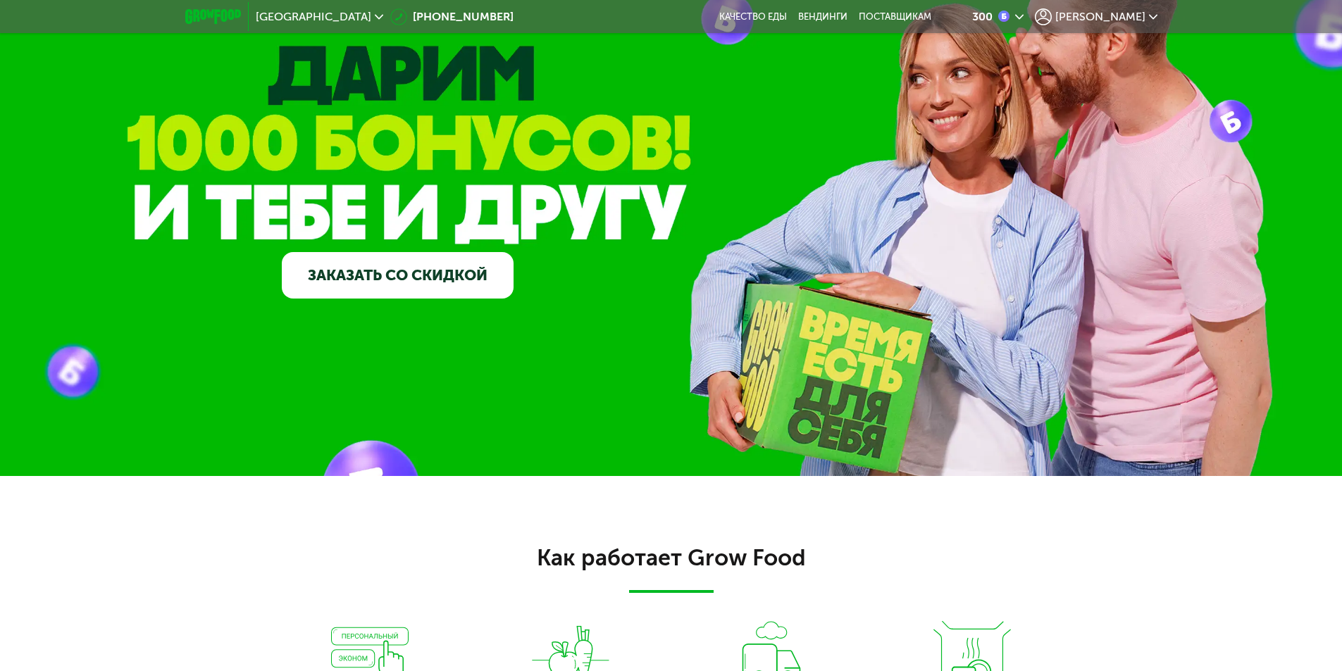
scroll to position [0, 0]
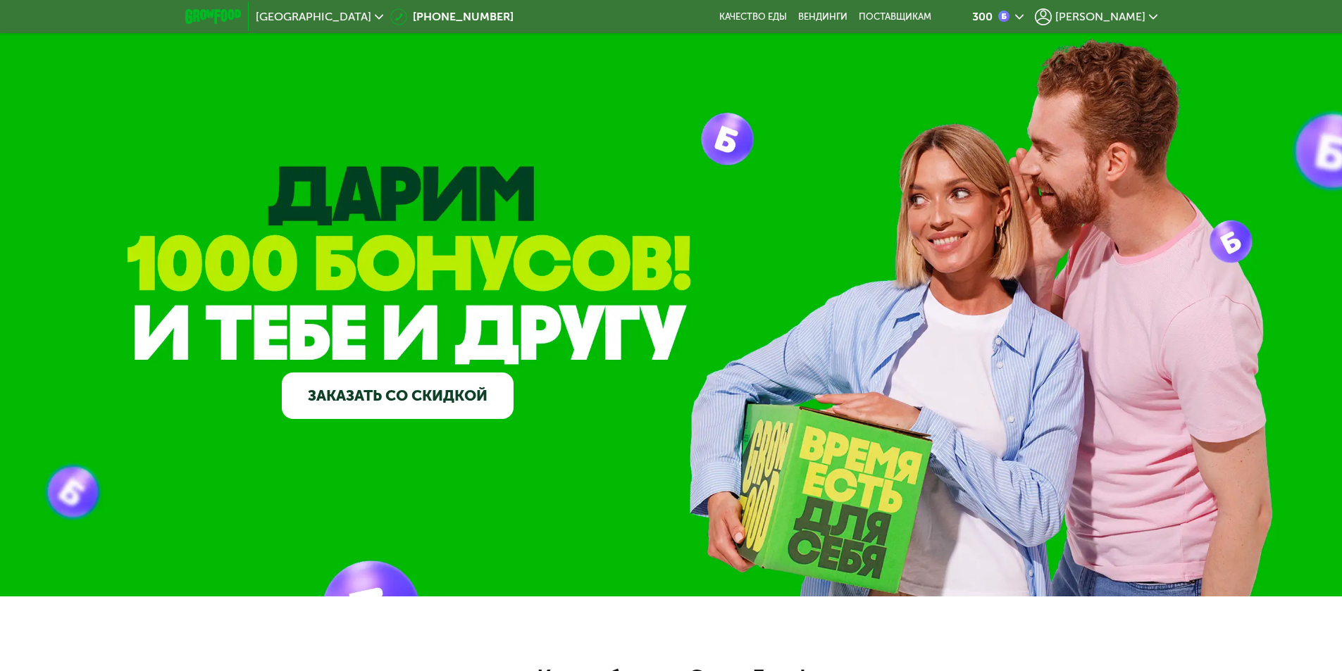
click at [1127, 21] on span "[PERSON_NAME]" at bounding box center [1100, 16] width 90 height 11
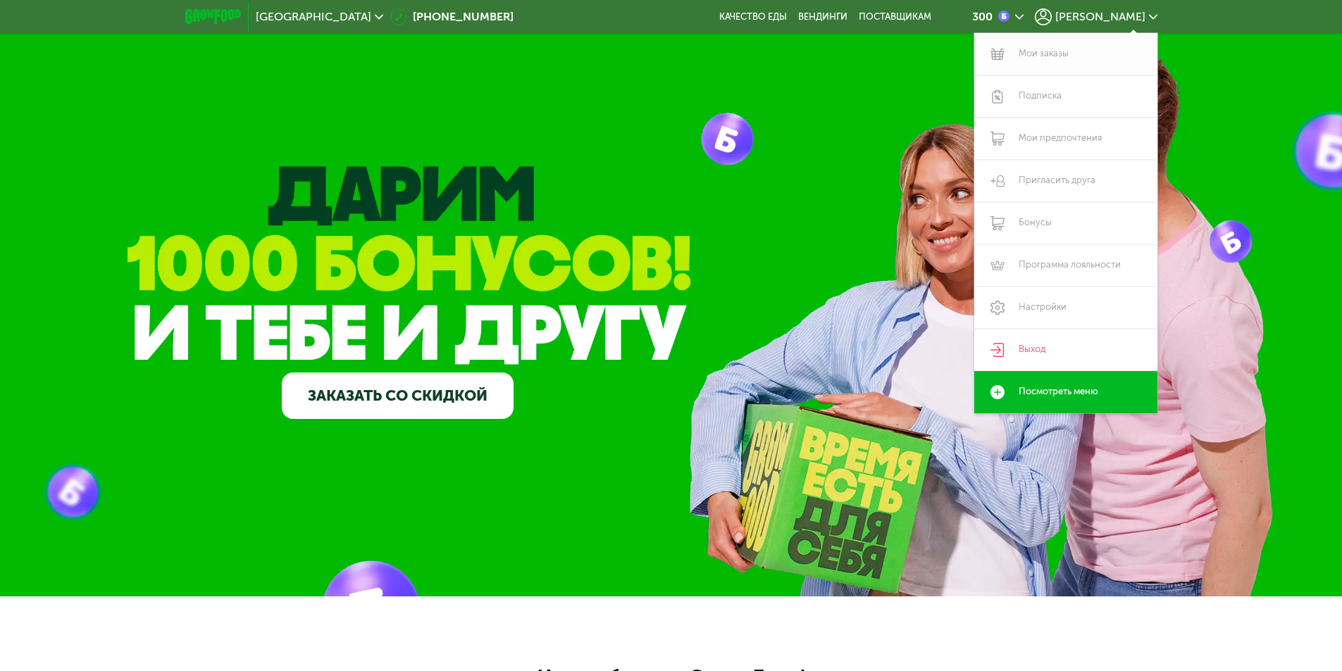
click at [1056, 56] on link "Мои заказы" at bounding box center [1065, 54] width 183 height 42
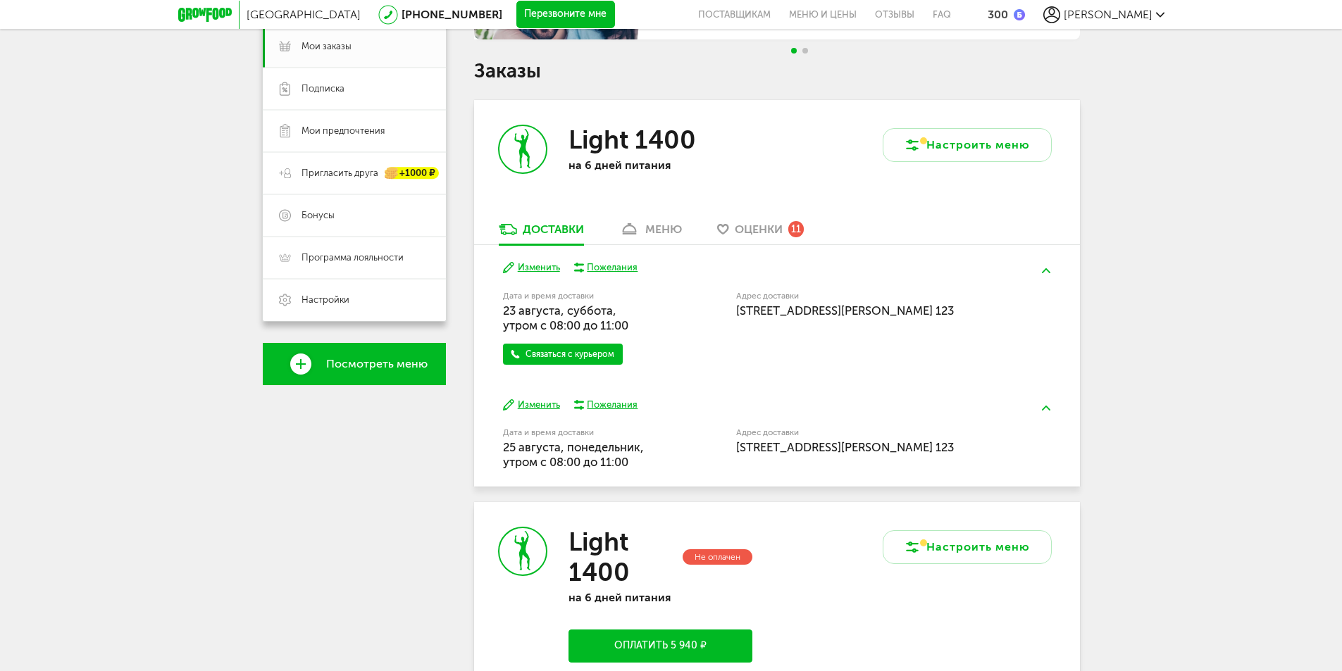
click at [682, 224] on div "меню" at bounding box center [663, 229] width 37 height 13
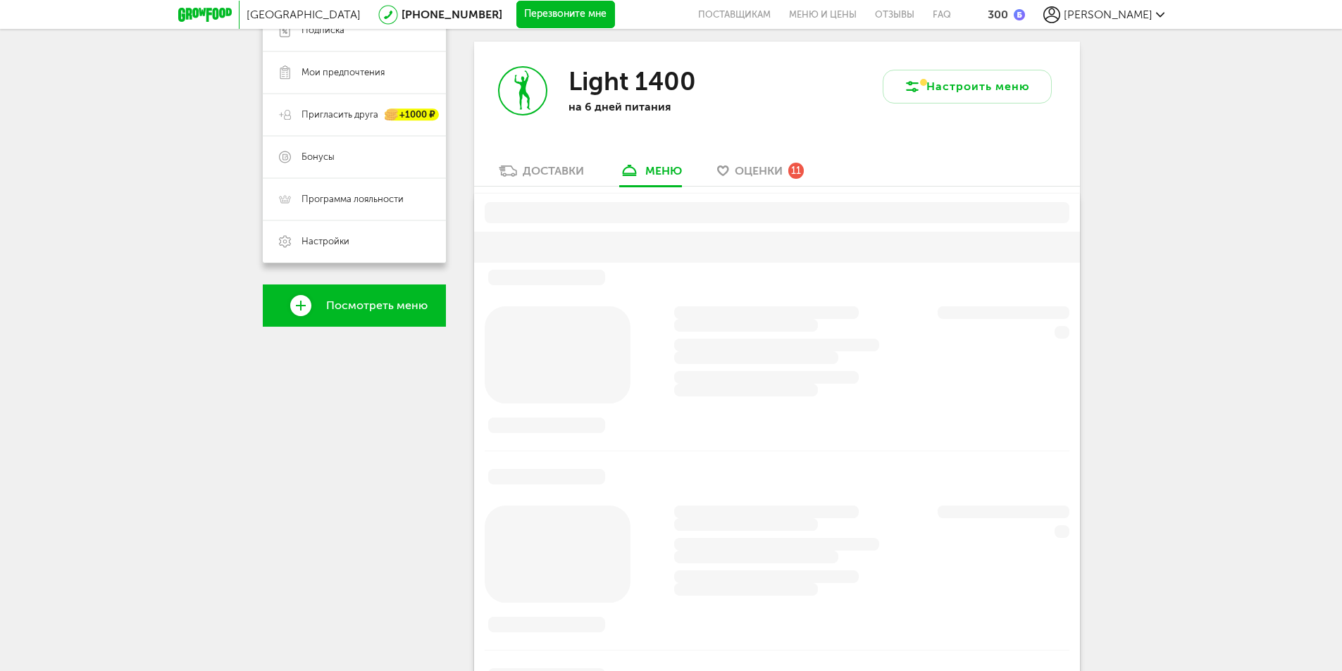
scroll to position [276, 0]
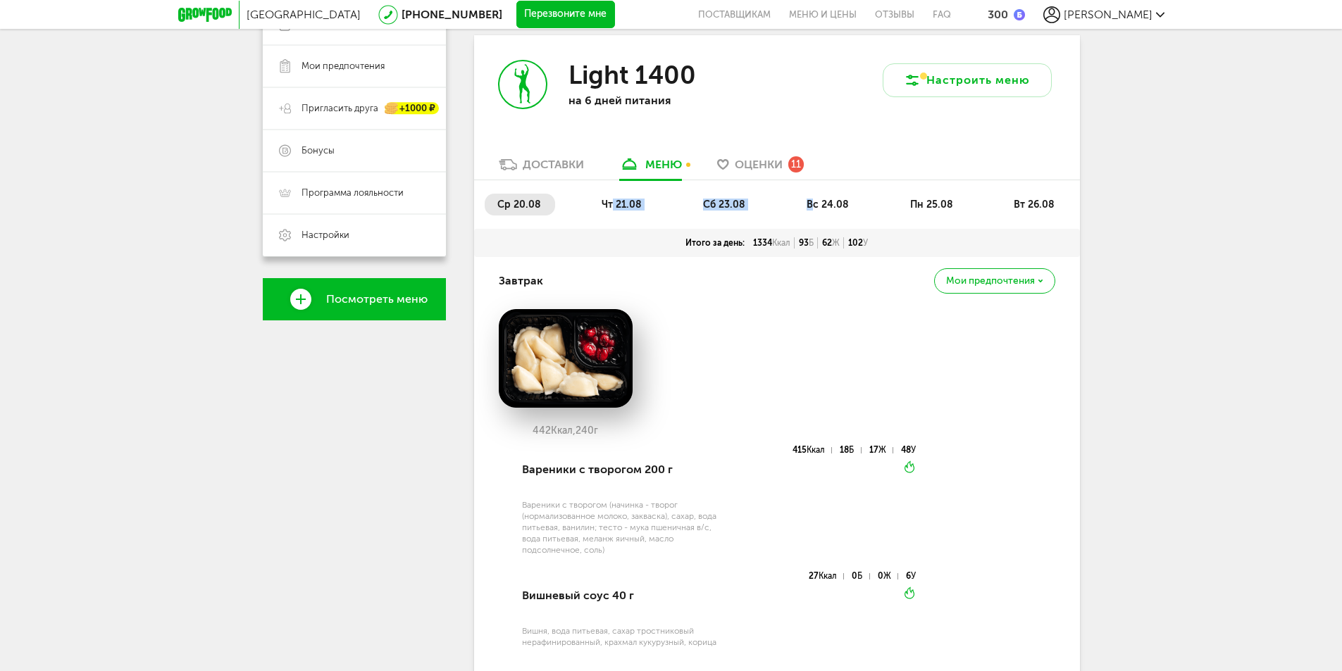
drag, startPoint x: 614, startPoint y: 203, endPoint x: 864, endPoint y: 211, distance: 250.3
click at [833, 210] on ul "ср 20.08 чт 21.08 сб 23.08 вс 24.08 пн 25.08 вт 26.08" at bounding box center [777, 211] width 585 height 35
click at [628, 203] on span "чт 21.08" at bounding box center [622, 205] width 40 height 12
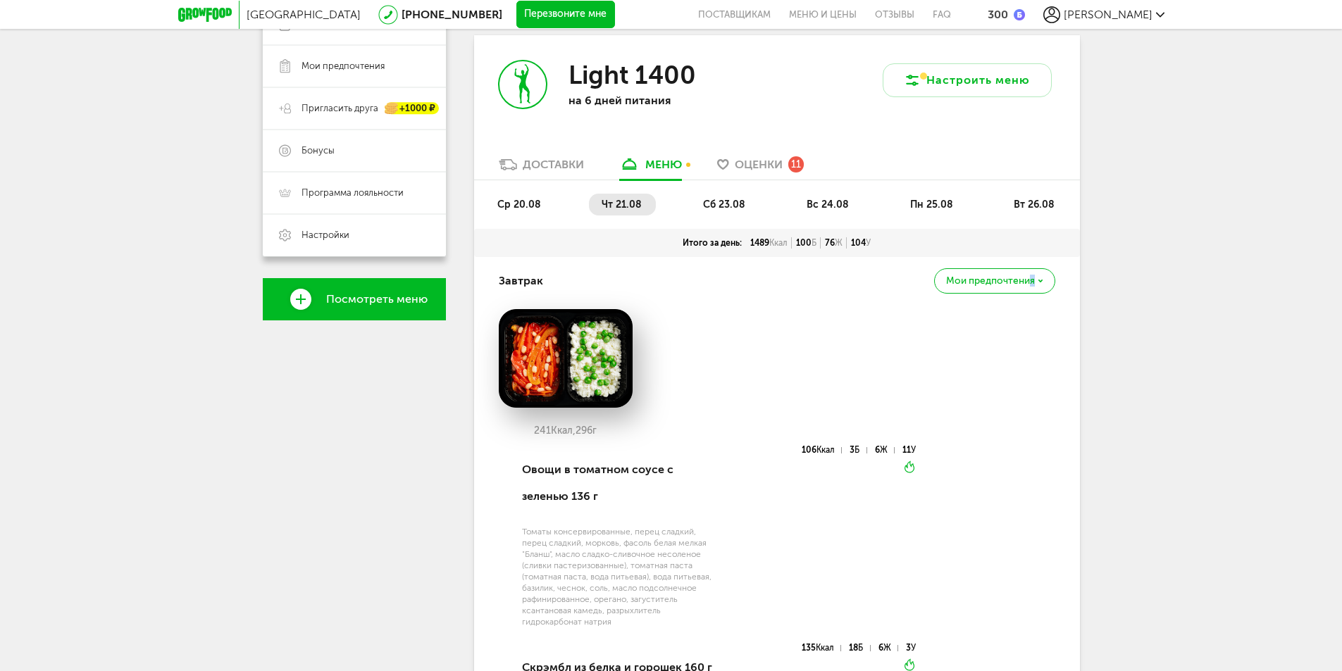
click at [1033, 283] on span "Мои предпочтения" at bounding box center [990, 281] width 89 height 10
click at [1004, 488] on div "241 Ккал, 296 г Овощи в томатном соусе с зеленью 136 г Томаты консервированные,…" at bounding box center [777, 528] width 557 height 439
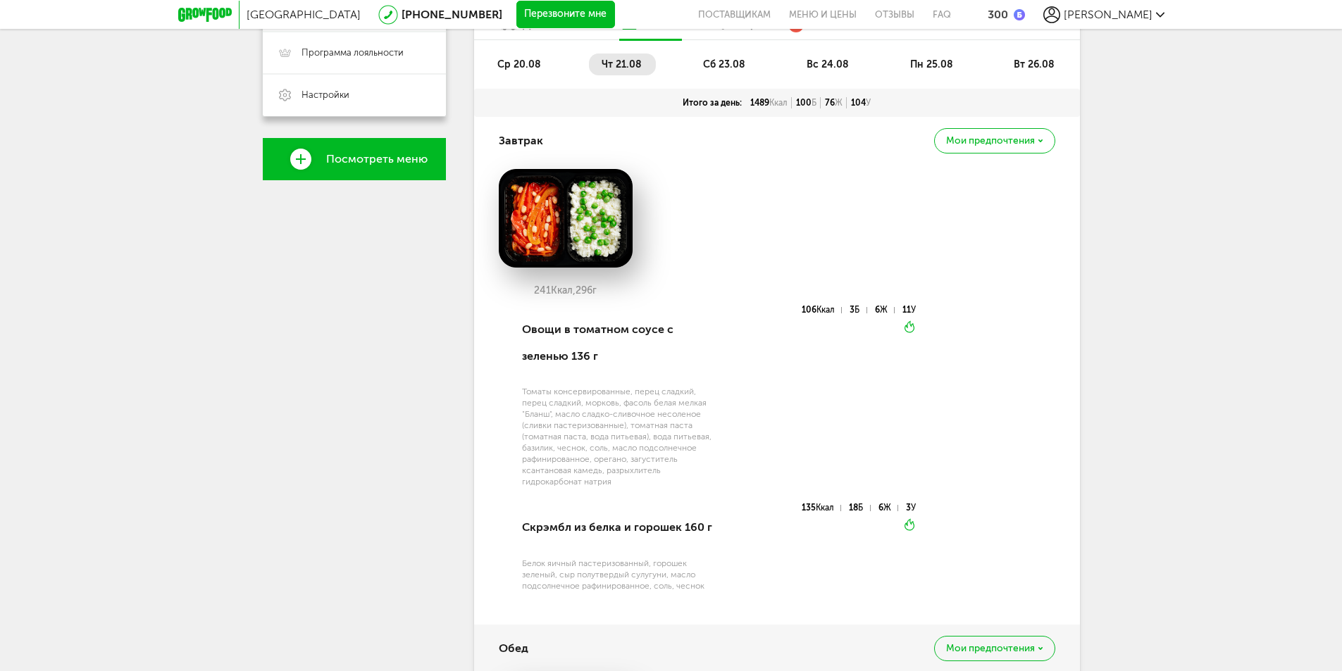
scroll to position [558, 0]
